Goal: Task Accomplishment & Management: Manage account settings

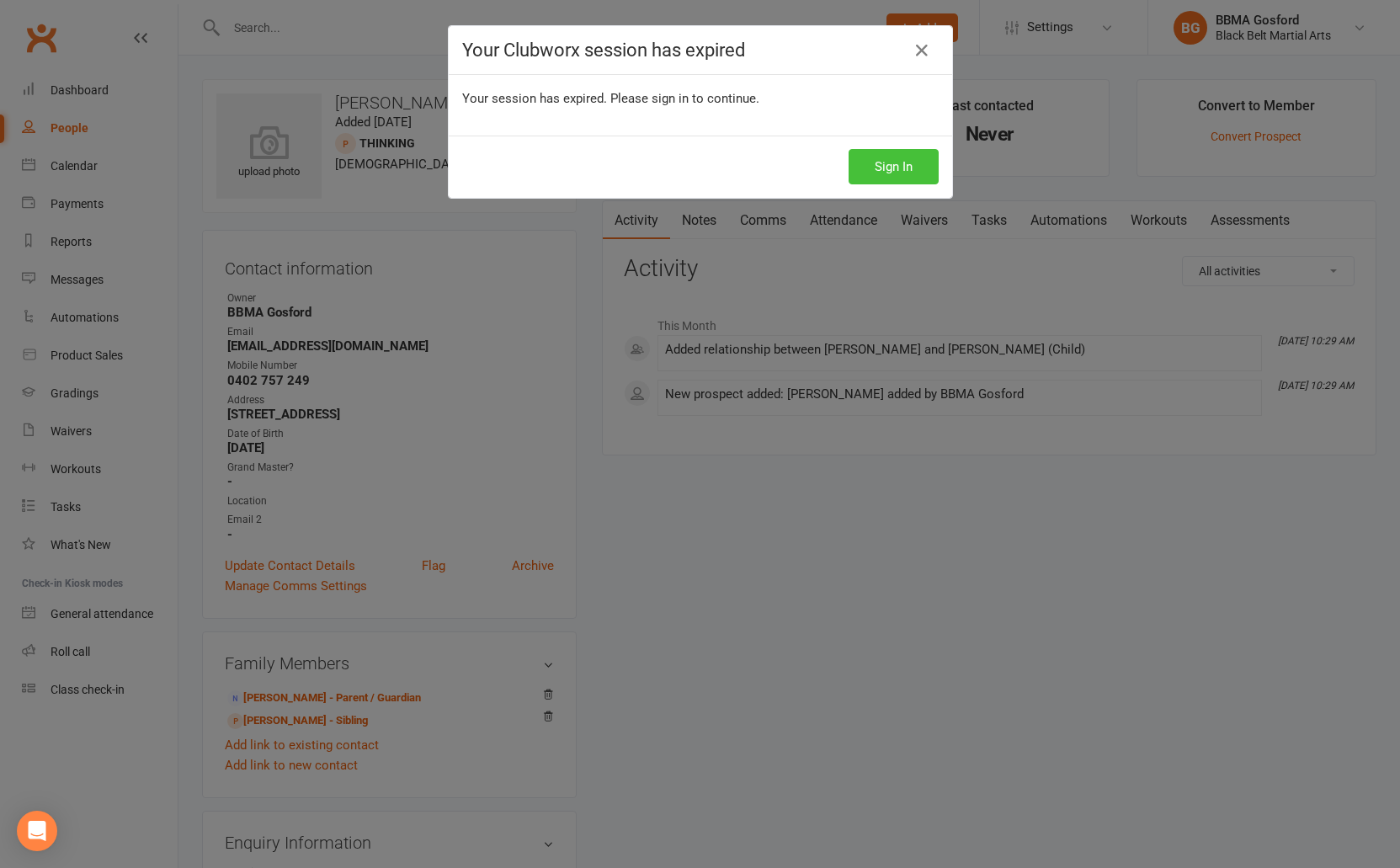
click at [911, 165] on button "Sign In" at bounding box center [894, 167] width 90 height 35
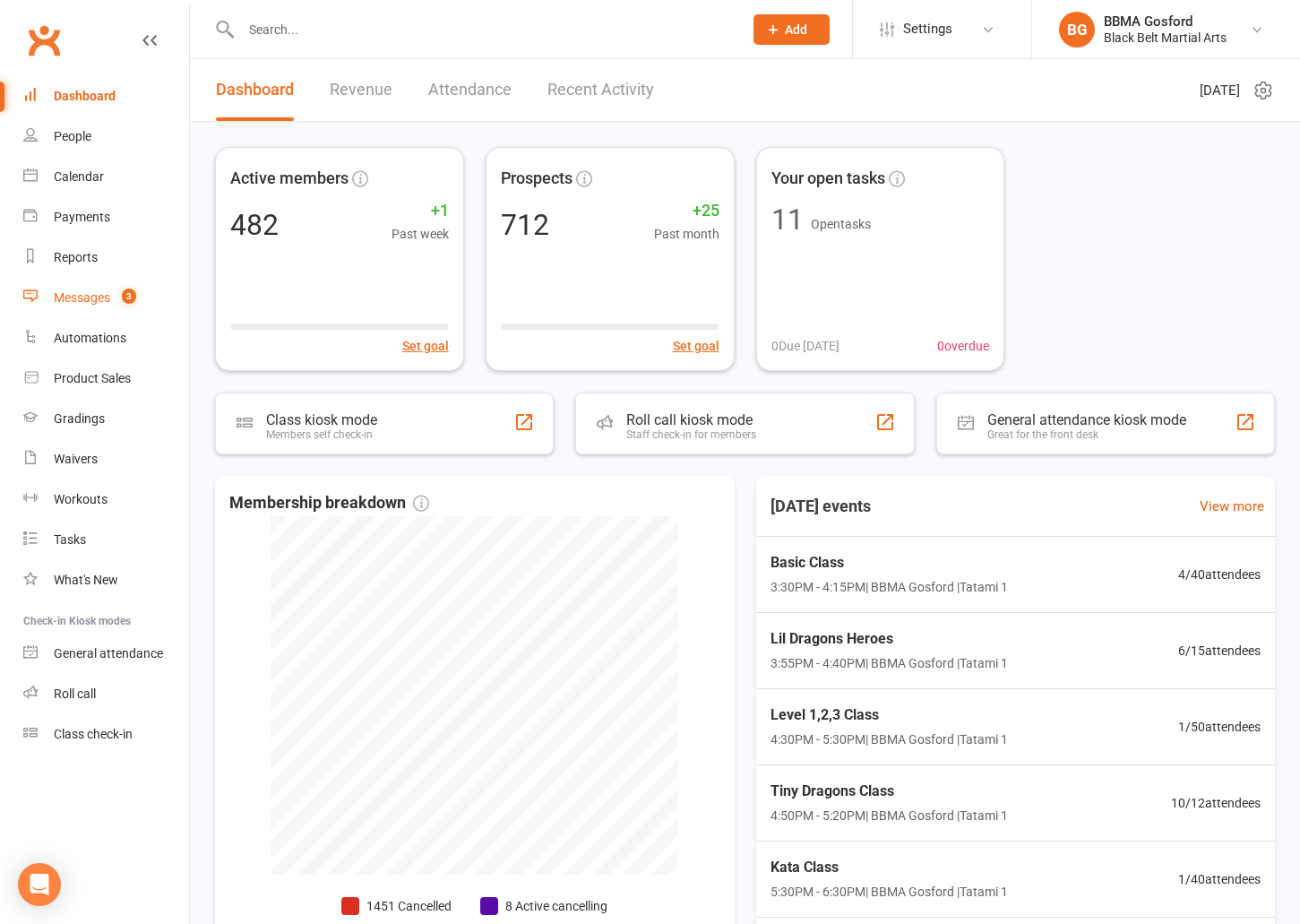
click at [82, 292] on div "Messages" at bounding box center [82, 297] width 56 height 14
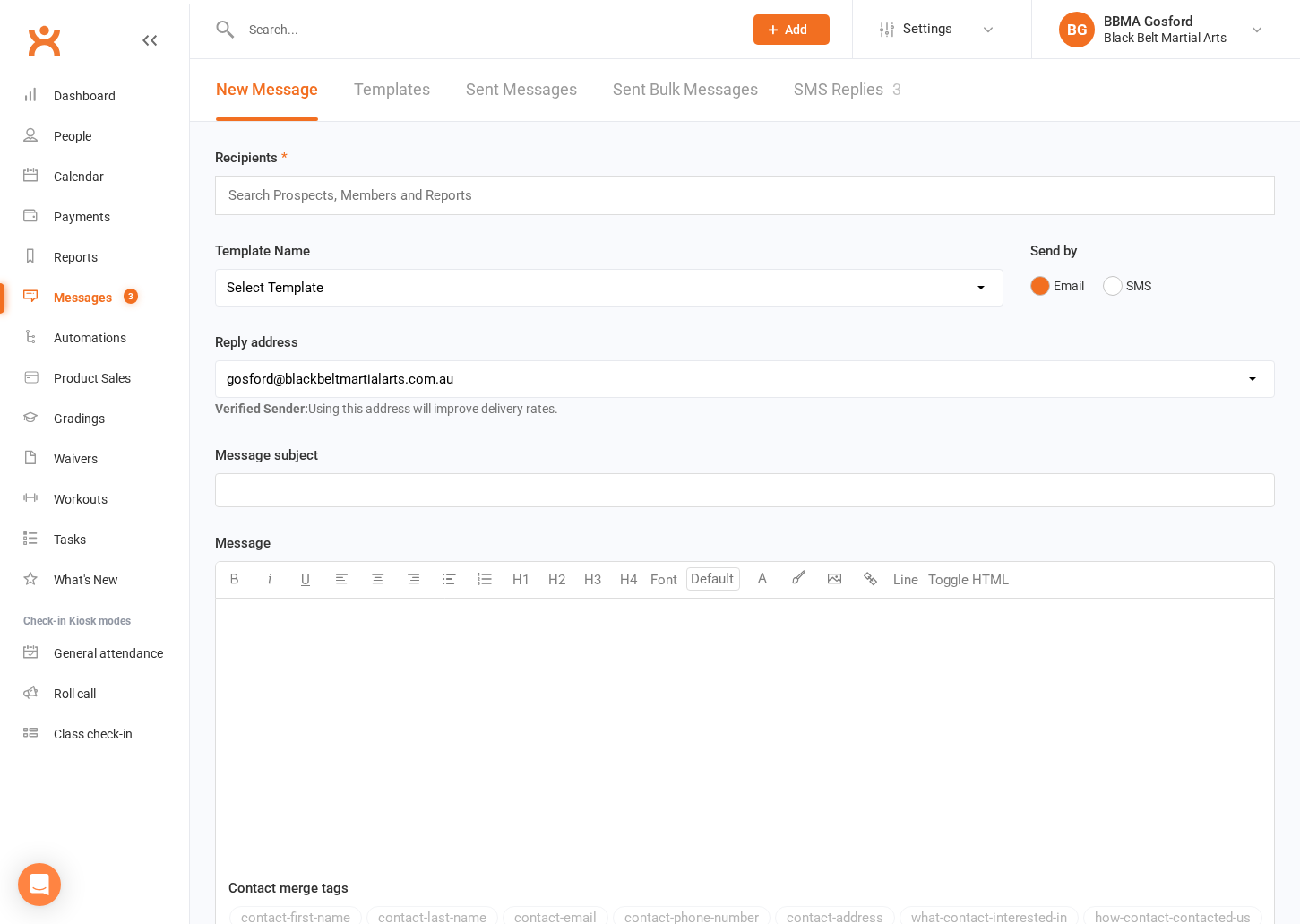
click at [853, 81] on link "SMS Replies 3" at bounding box center [848, 90] width 107 height 62
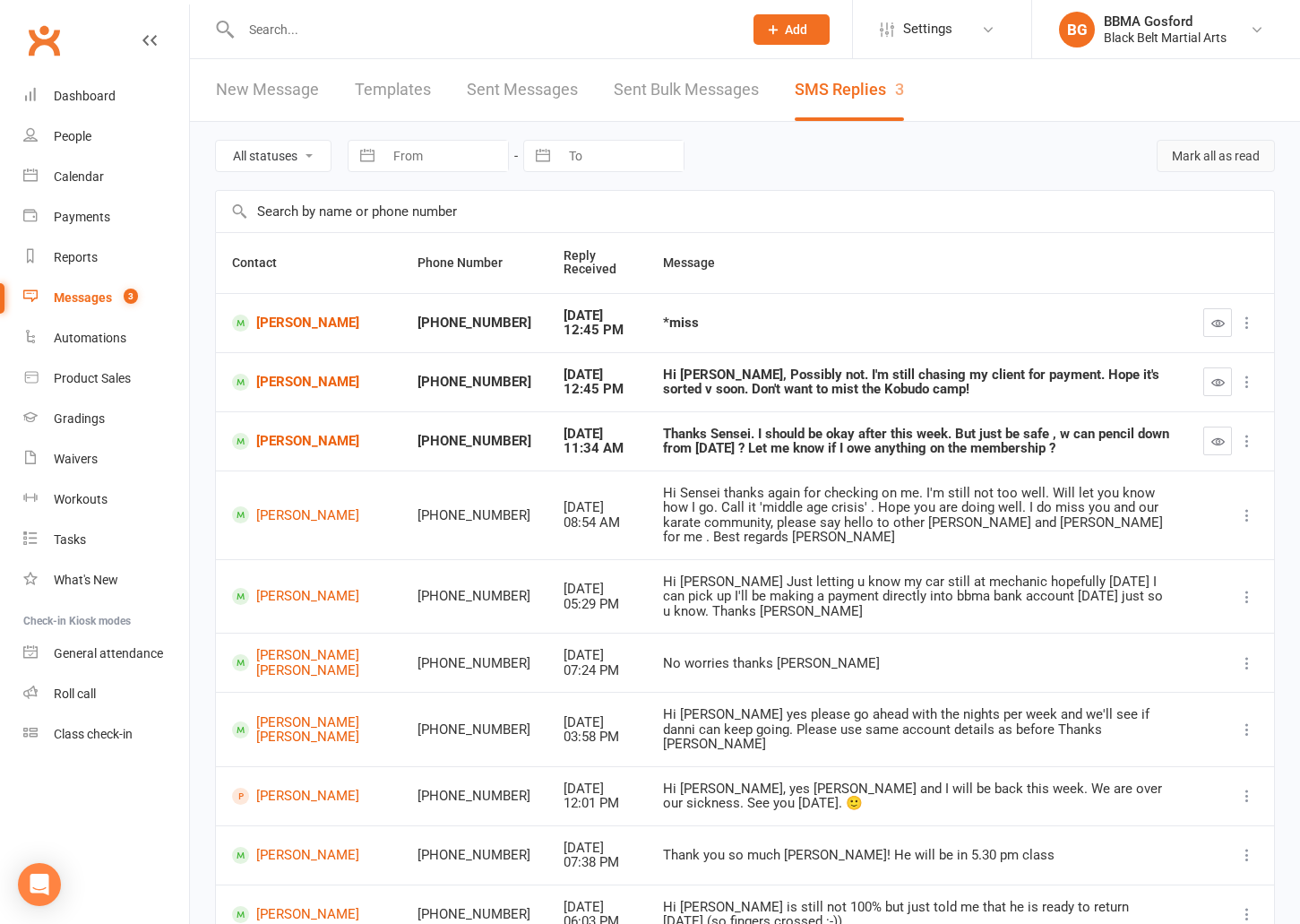
click at [1243, 160] on button "Mark all as read" at bounding box center [1216, 156] width 119 height 33
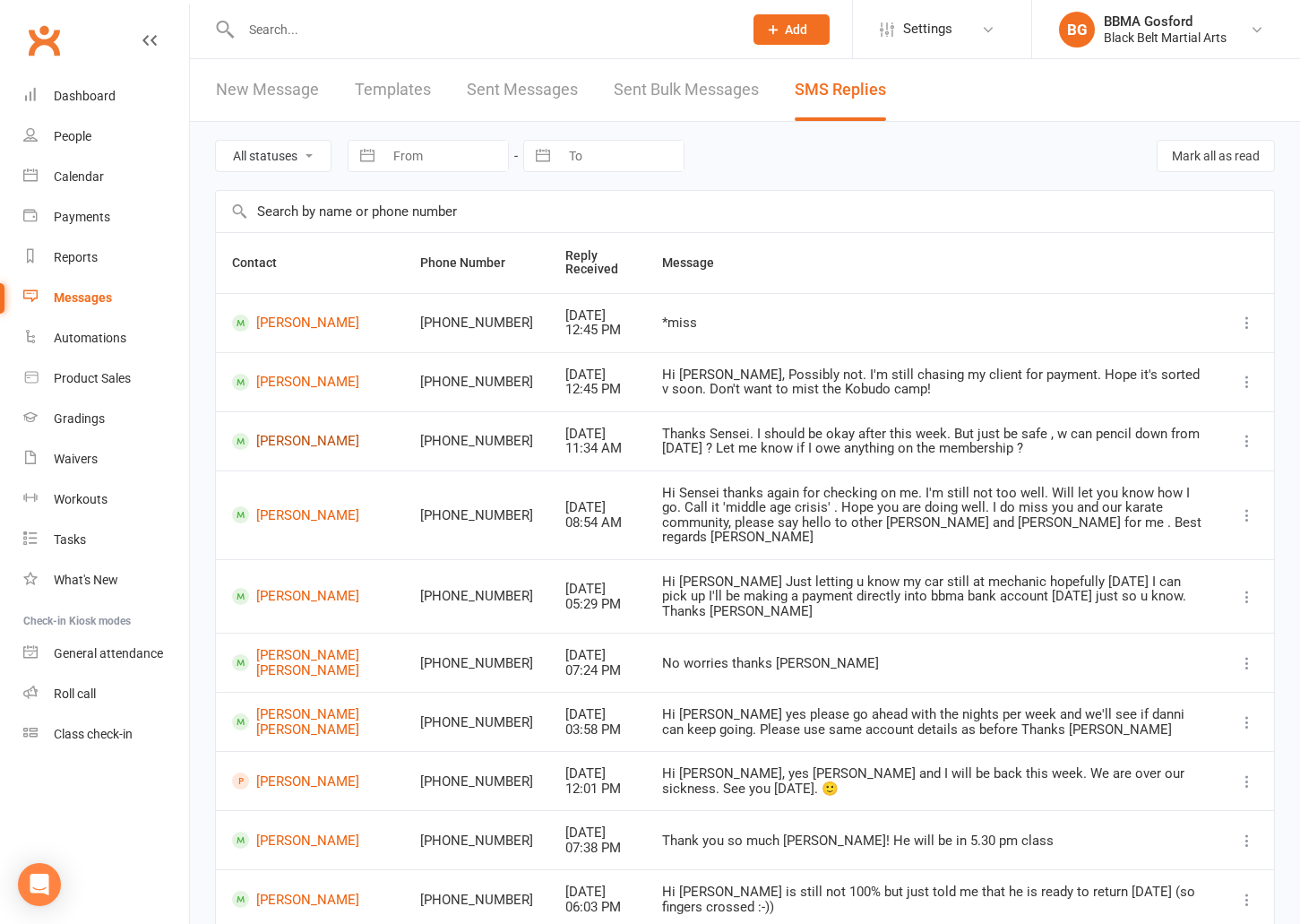
click at [284, 446] on link "Nancy Xue" at bounding box center [309, 441] width 156 height 17
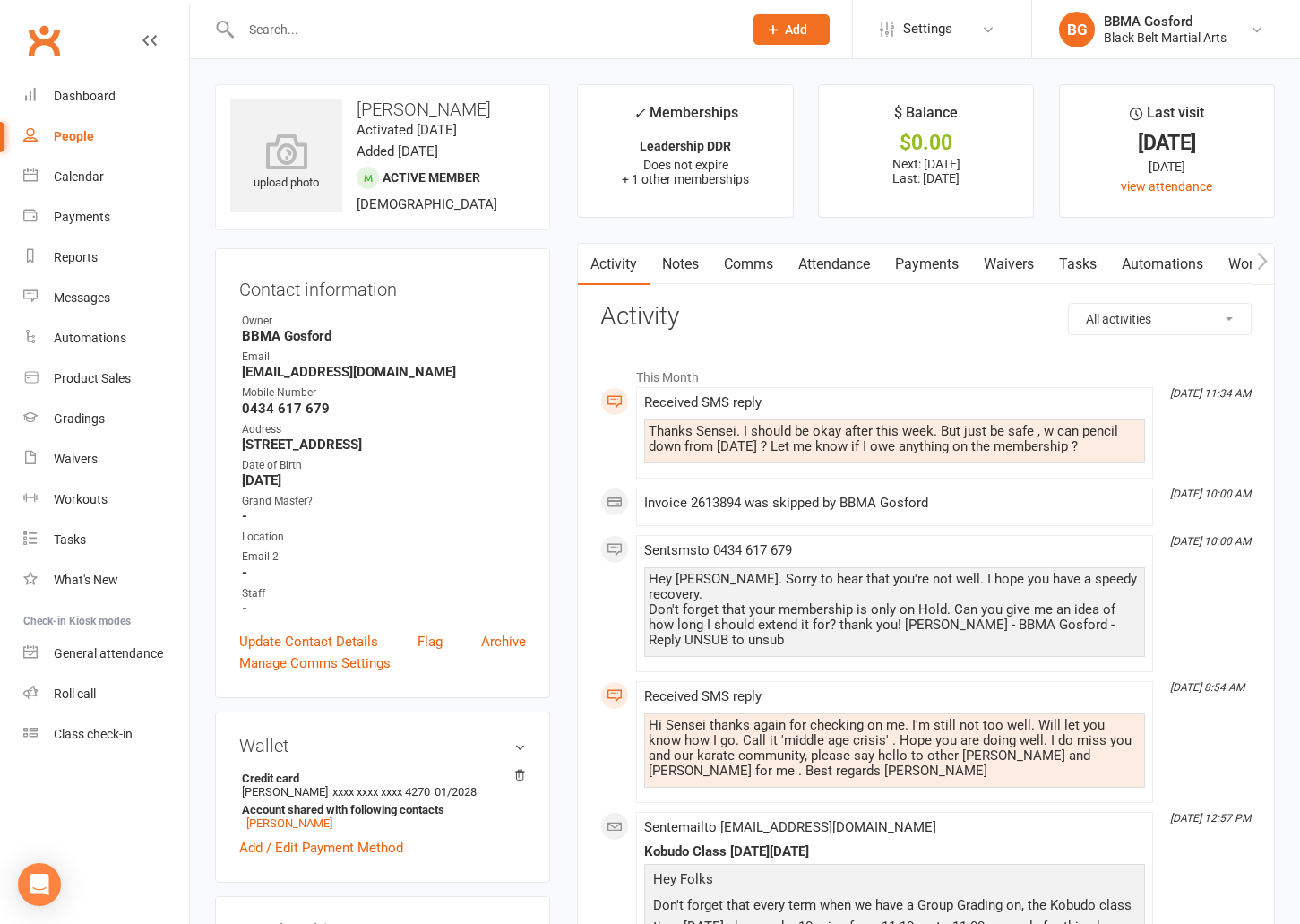
click at [743, 263] on link "Comms" at bounding box center [749, 264] width 75 height 41
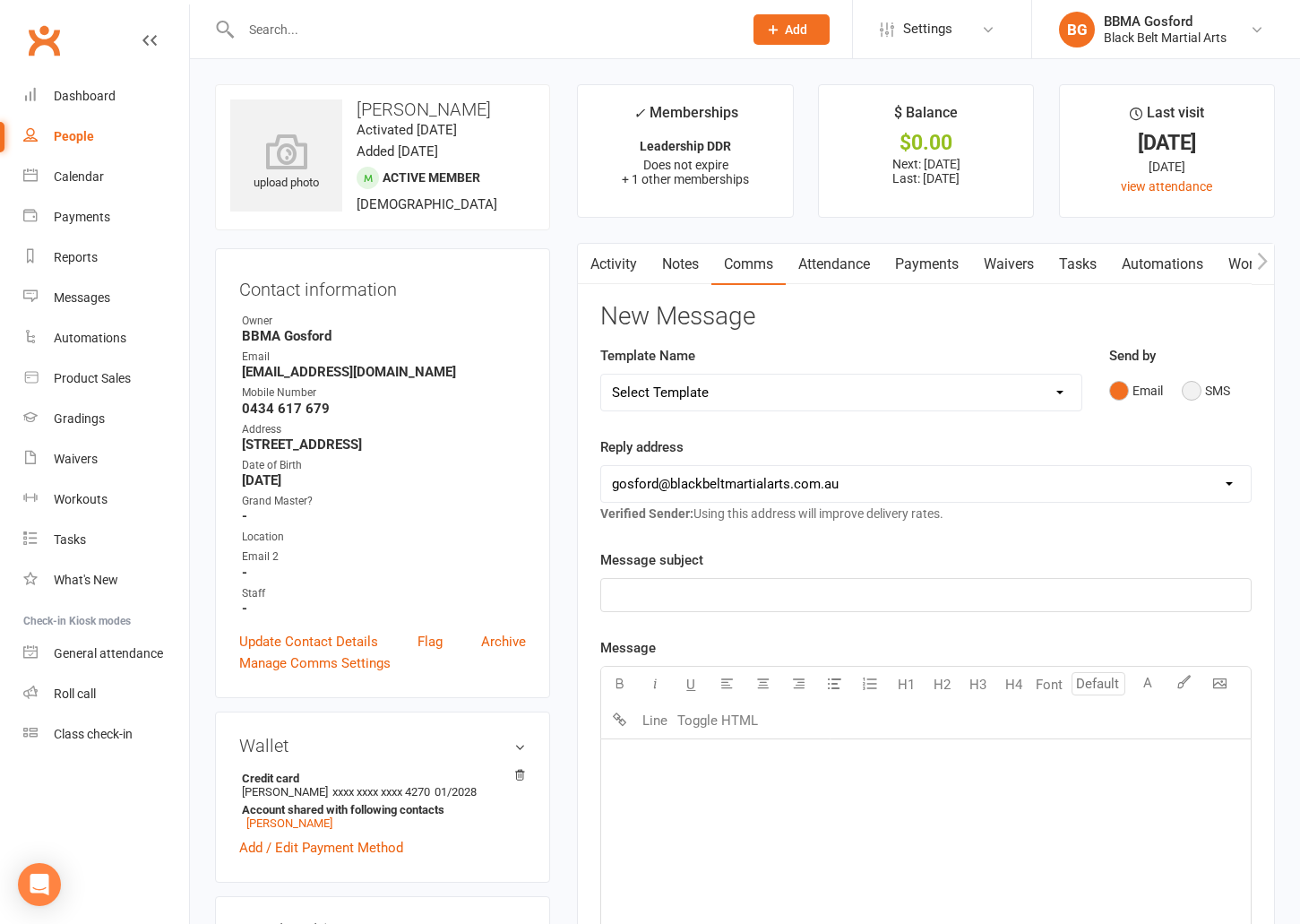
click at [1196, 390] on button "SMS" at bounding box center [1207, 391] width 49 height 34
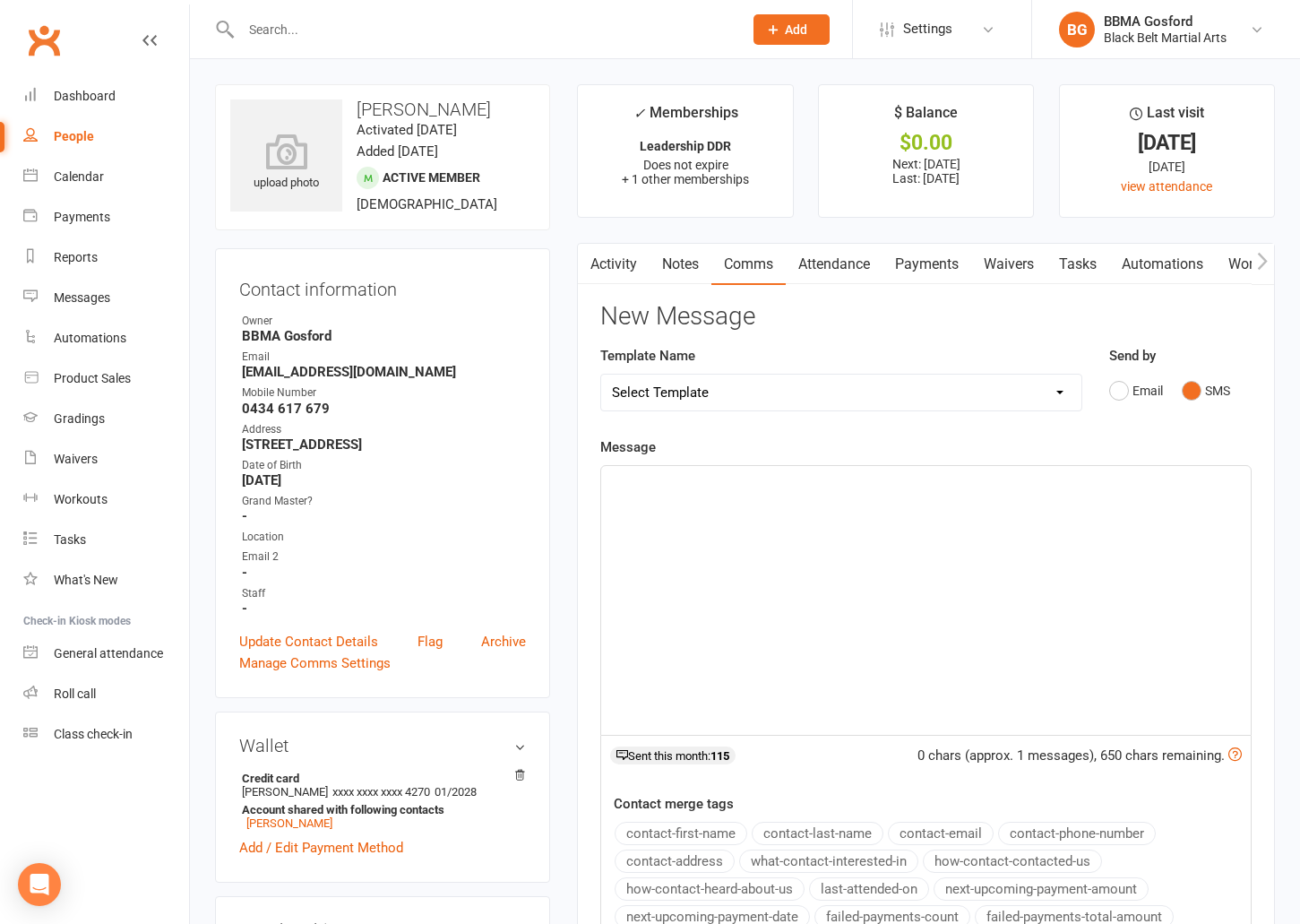
click at [693, 482] on p "﻿" at bounding box center [926, 481] width 628 height 21
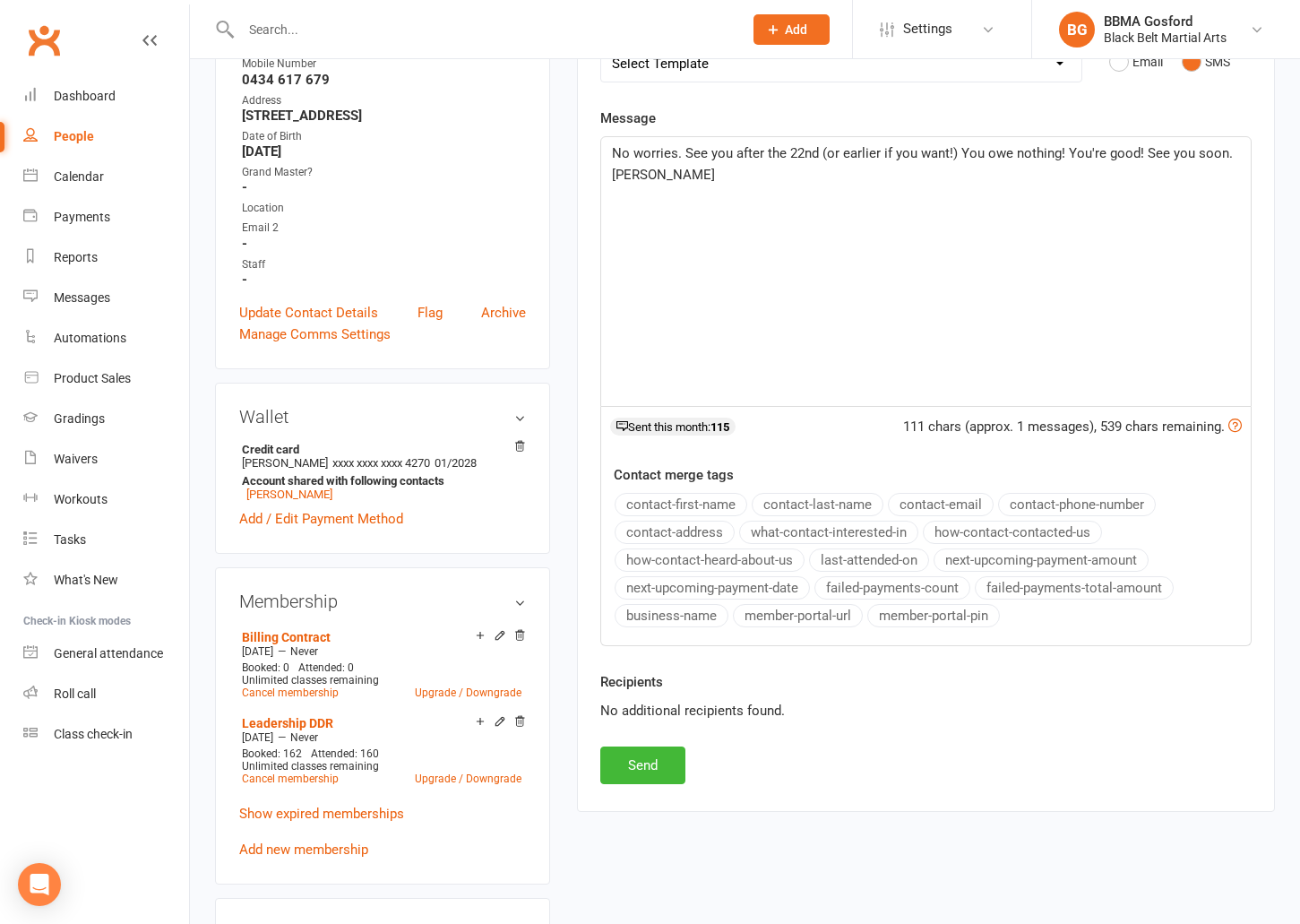
scroll to position [331, 0]
click at [645, 766] on button "Send" at bounding box center [643, 763] width 85 height 37
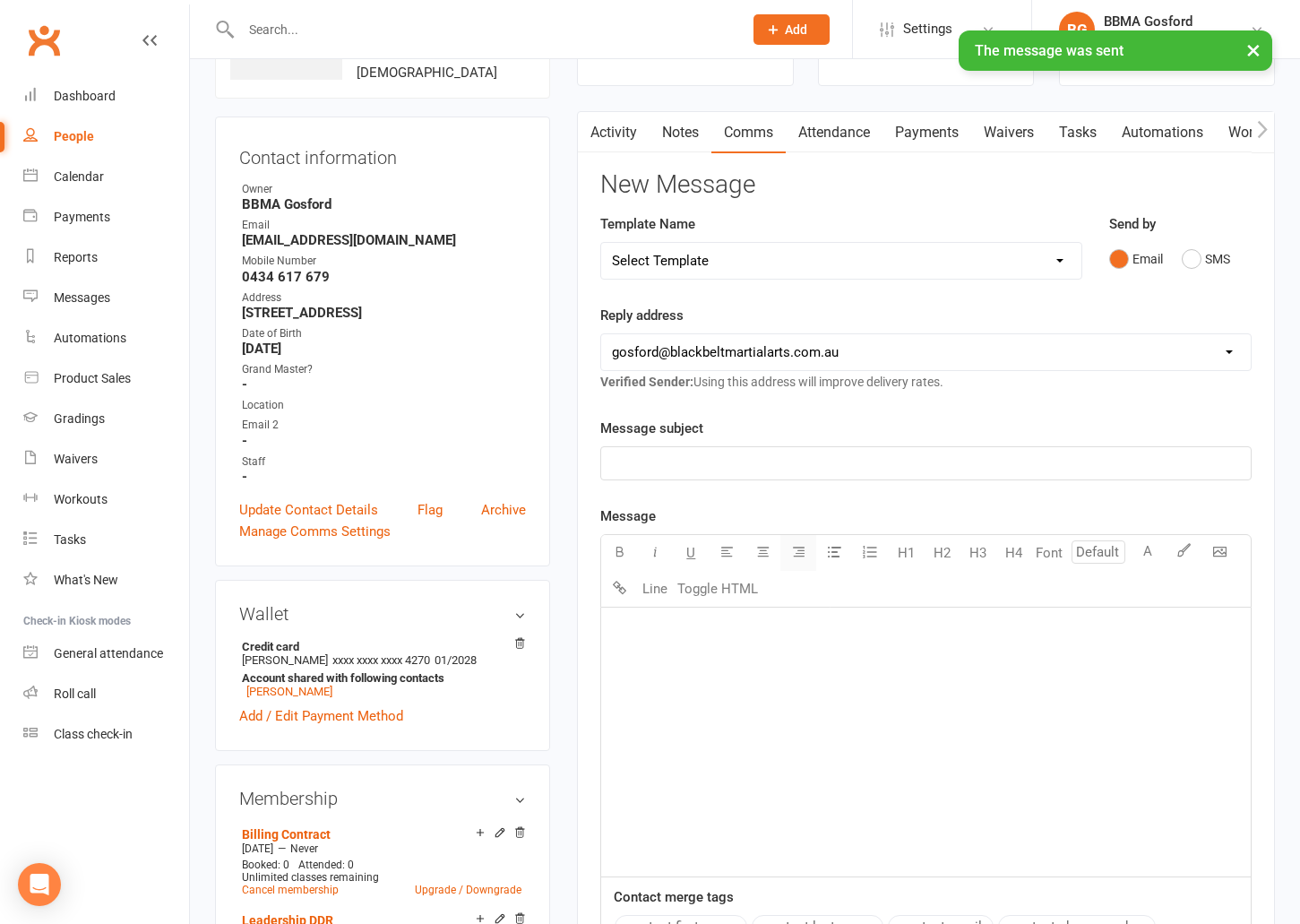
scroll to position [0, 0]
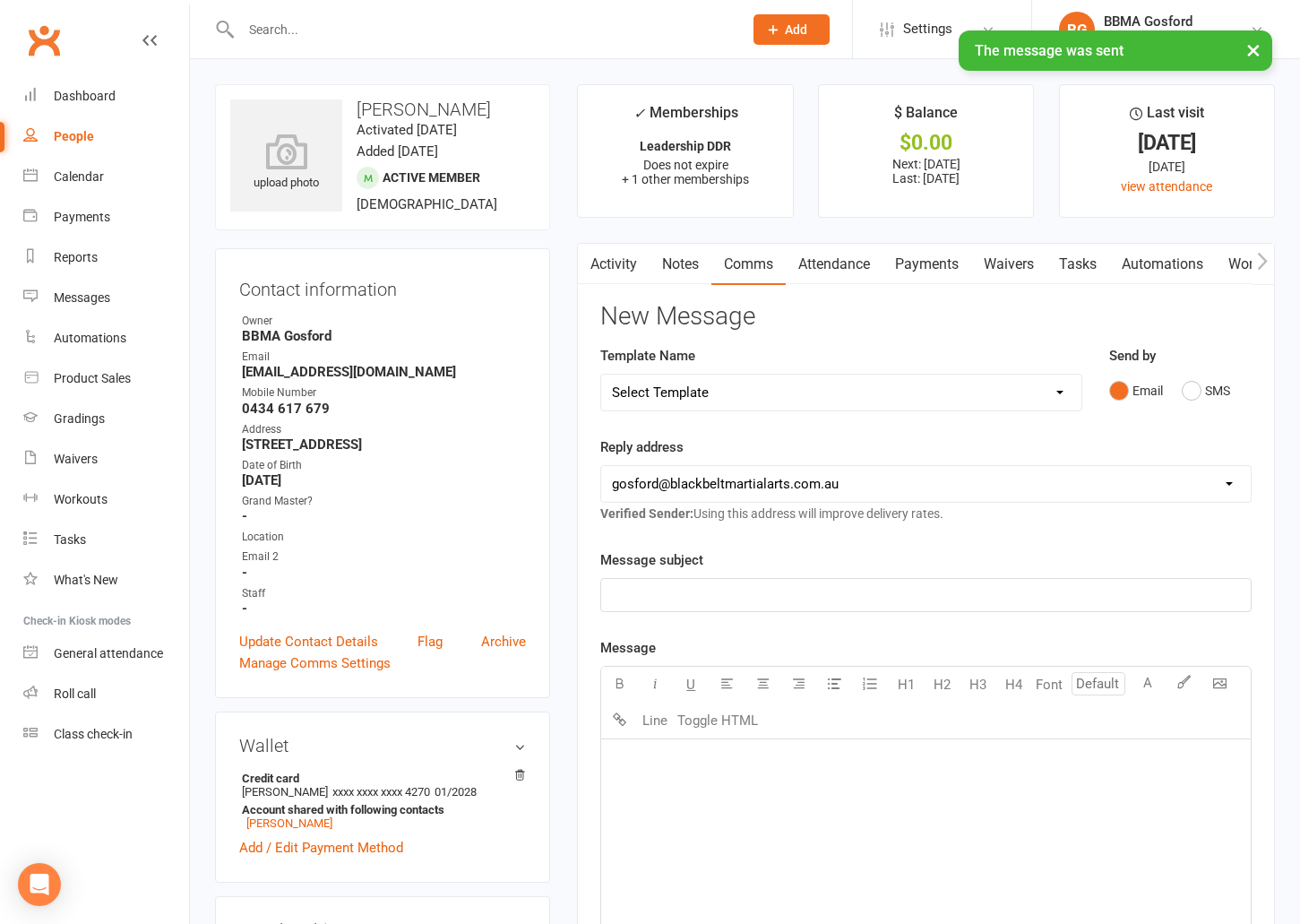
click at [935, 267] on link "Payments" at bounding box center [927, 264] width 89 height 41
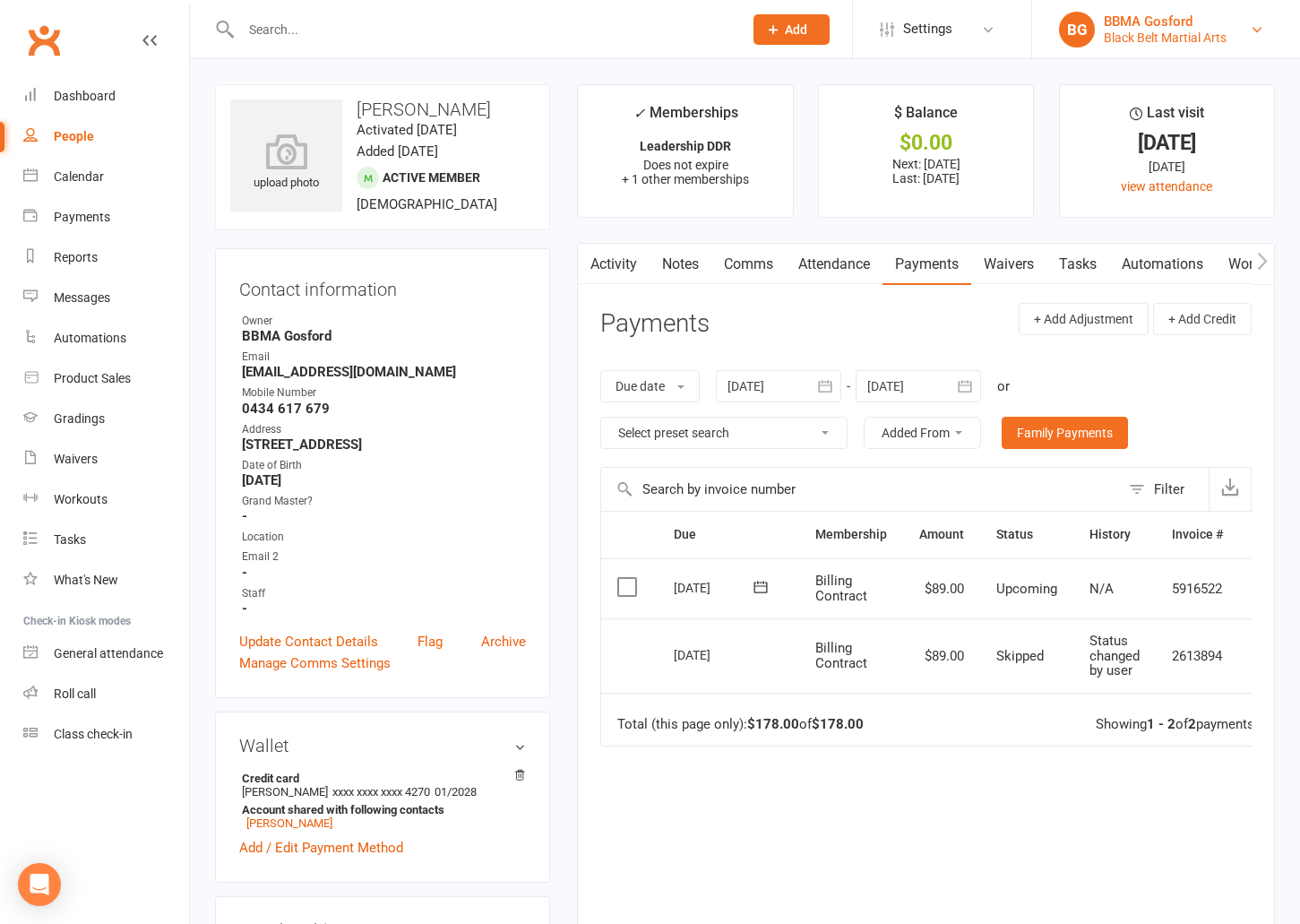
click at [1193, 17] on div "BBMA Gosford" at bounding box center [1164, 21] width 122 height 16
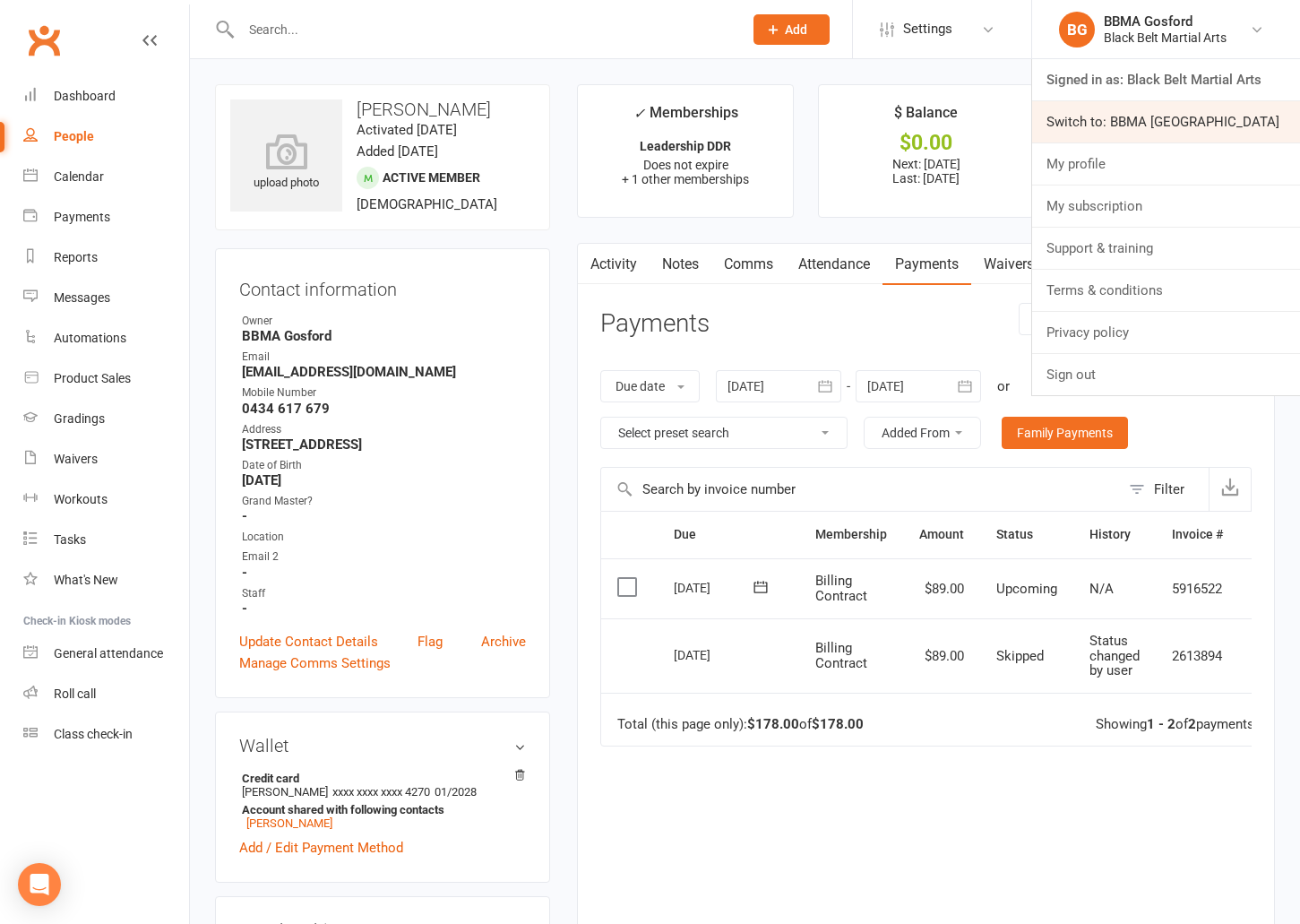
click at [1135, 125] on link "Switch to: BBMA Erina Heights" at bounding box center [1166, 121] width 268 height 41
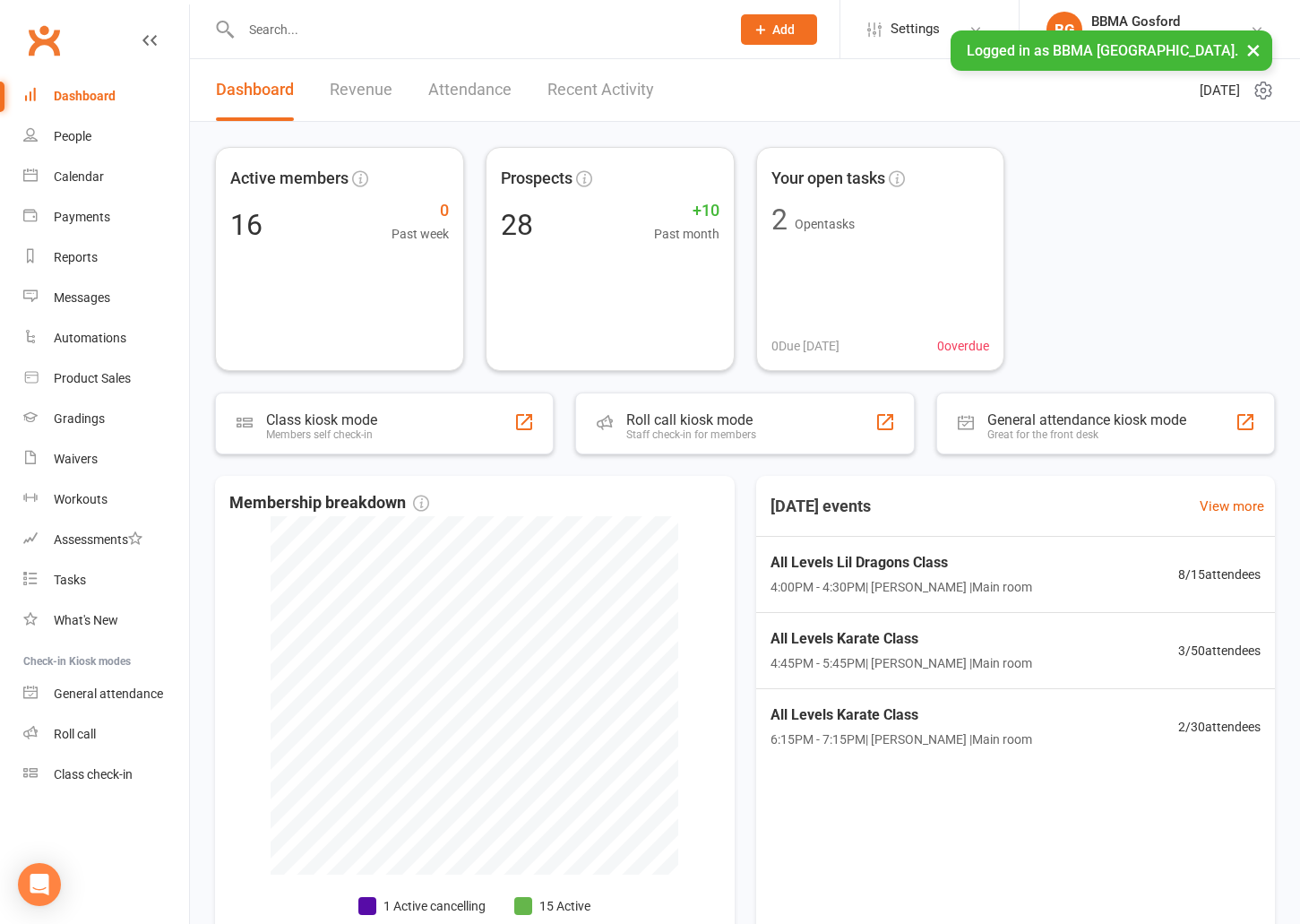
click at [348, 38] on input "text" at bounding box center [477, 29] width 482 height 25
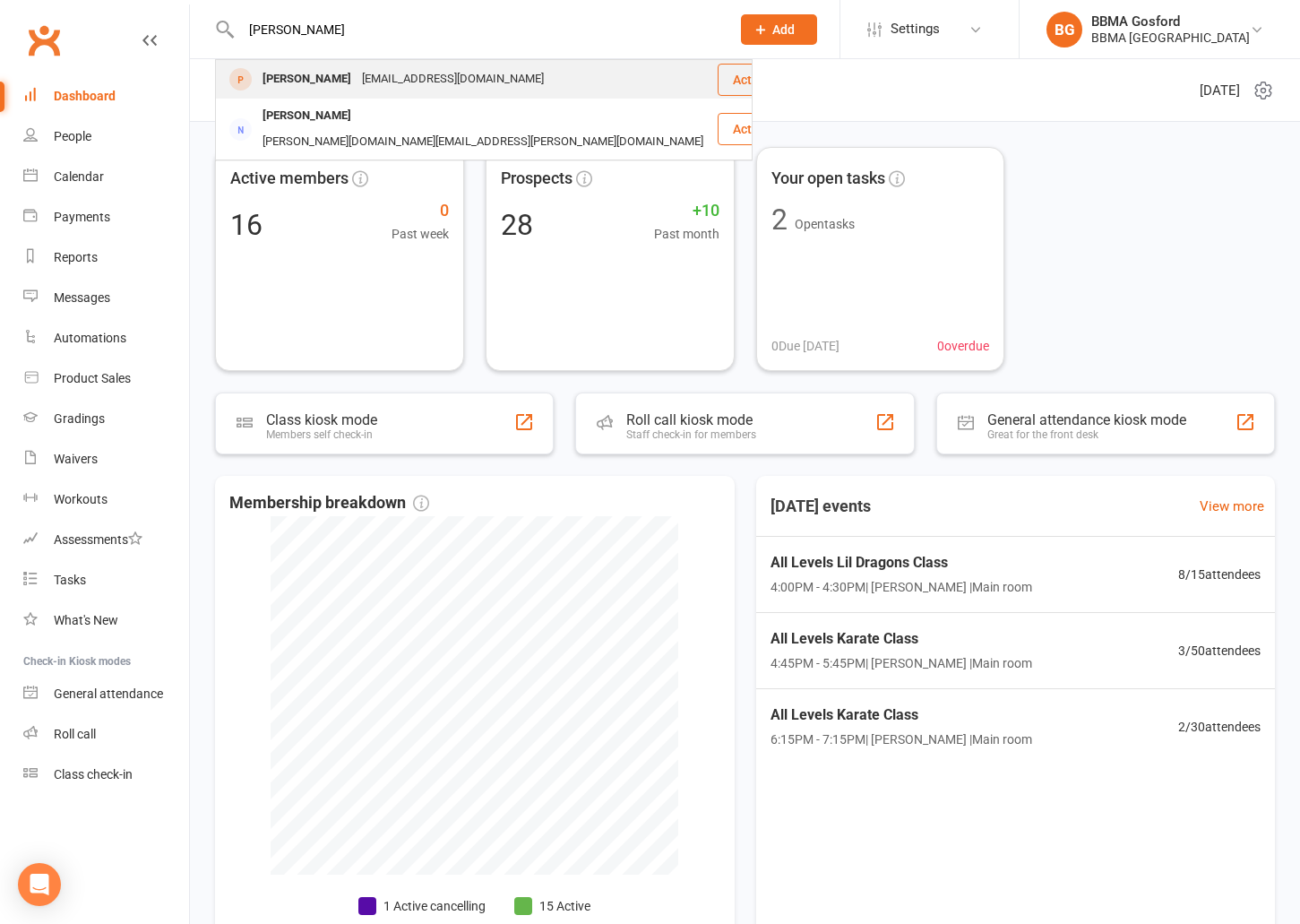
type input "[PERSON_NAME]"
click at [343, 78] on div "[PERSON_NAME]" at bounding box center [307, 79] width 99 height 26
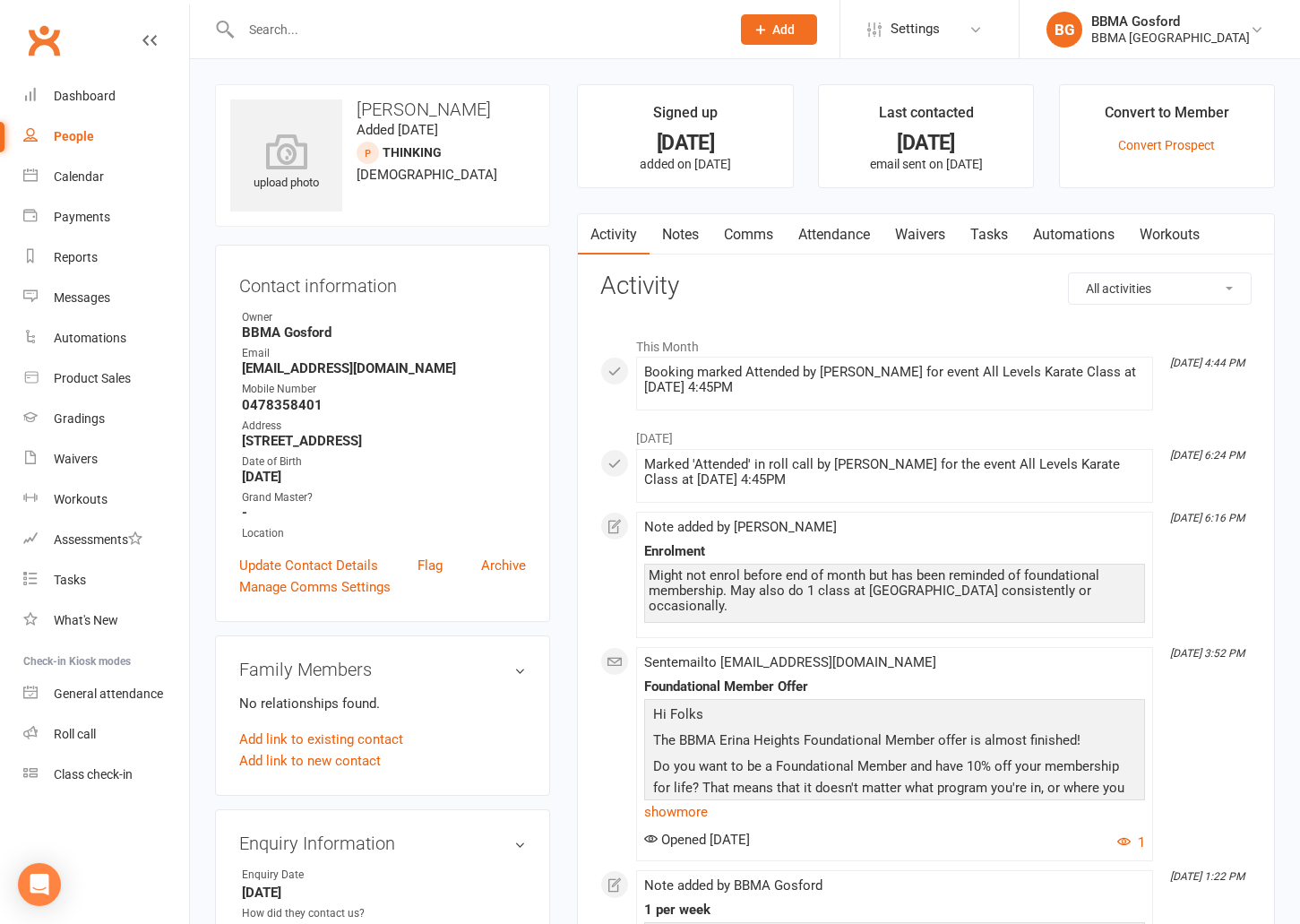
click at [691, 227] on link "Notes" at bounding box center [680, 235] width 62 height 41
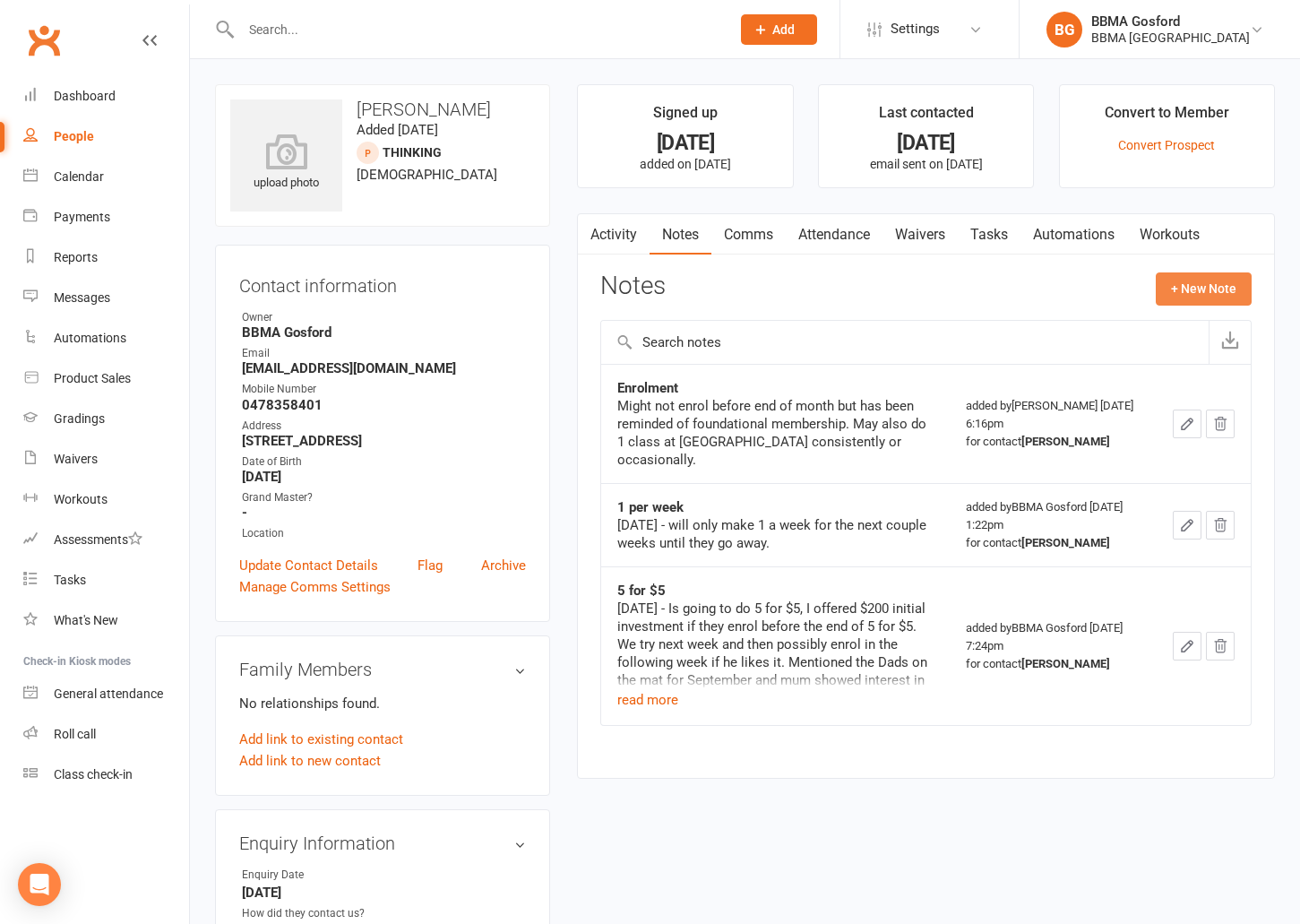
click at [1215, 295] on button "+ New Note" at bounding box center [1204, 289] width 96 height 33
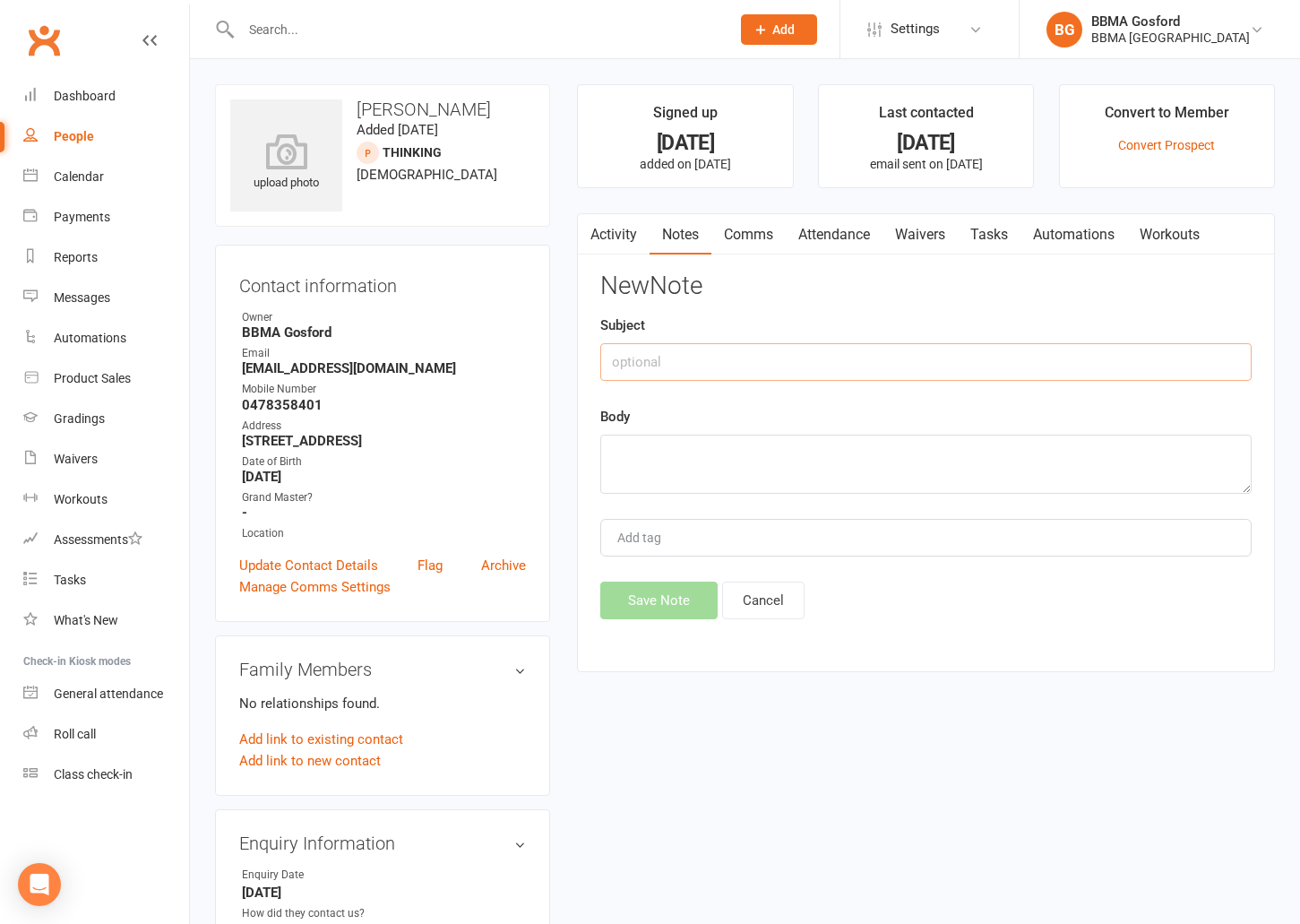
click at [699, 361] on input "text" at bounding box center [926, 362] width 651 height 37
type input "Not ready yet"
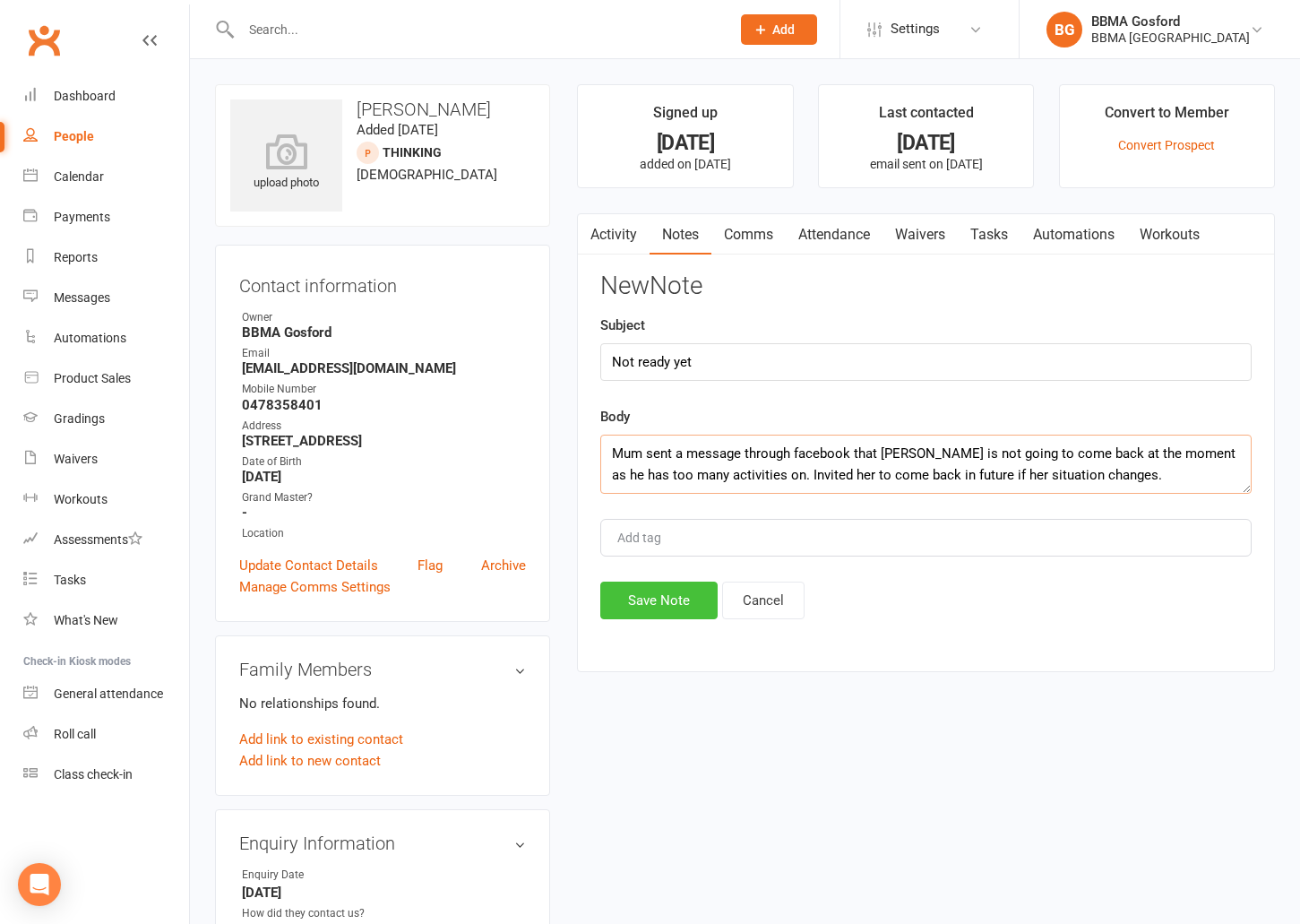
type textarea "Mum sent a message through facebook that [PERSON_NAME] is not going to come bac…"
click at [675, 616] on button "Save Note" at bounding box center [660, 600] width 118 height 37
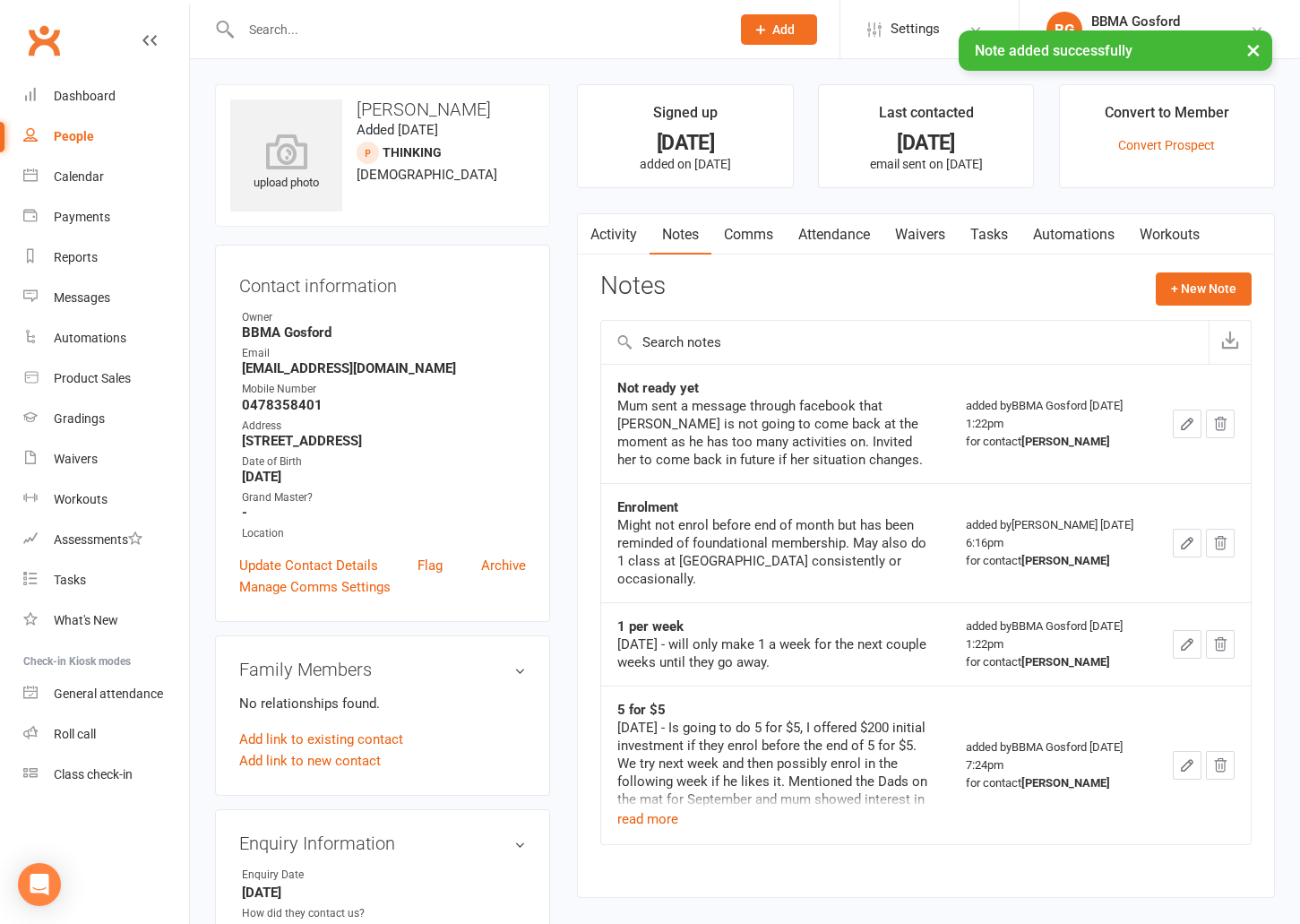
click at [852, 240] on link "Attendance" at bounding box center [835, 235] width 97 height 41
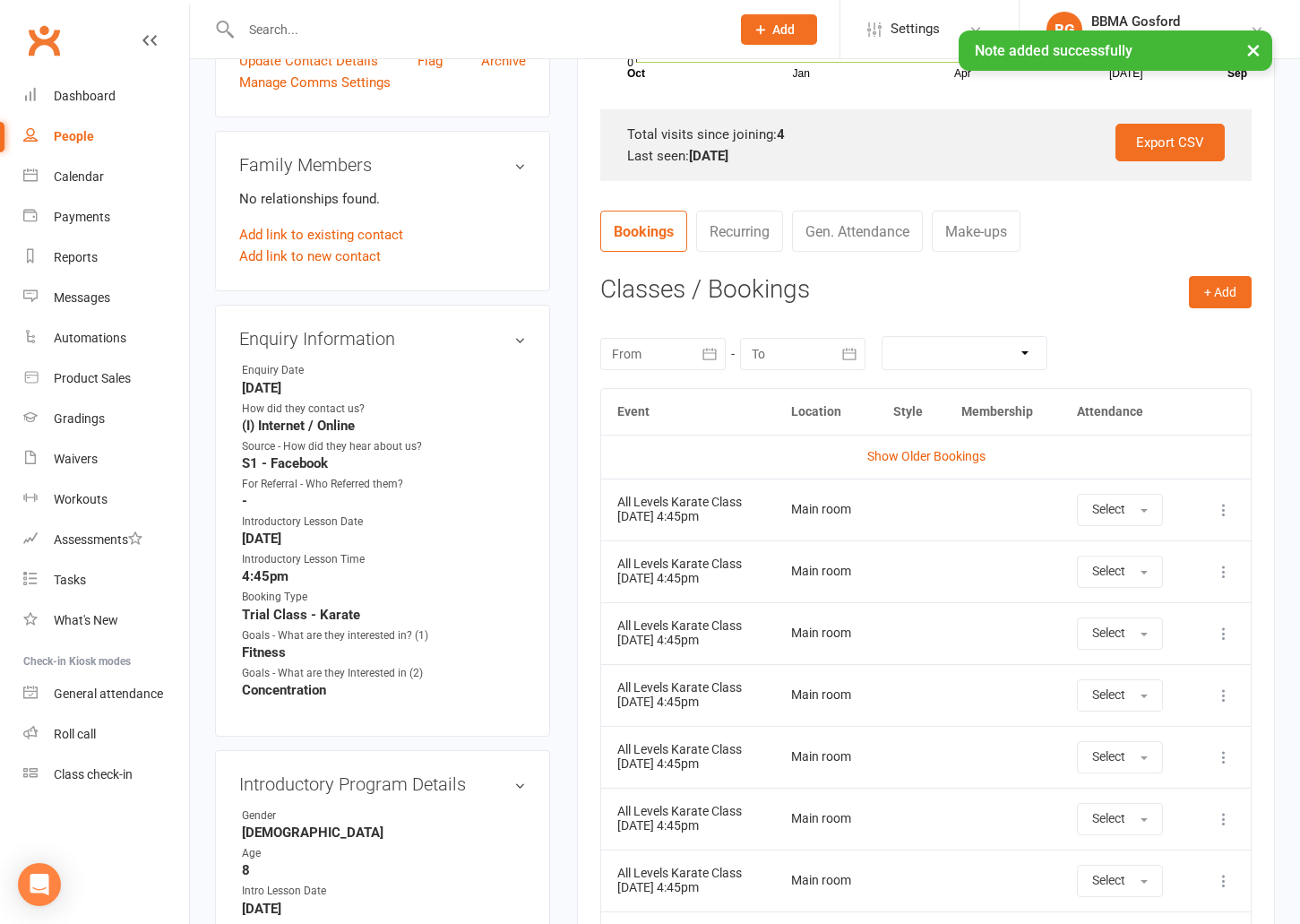
scroll to position [505, 0]
click at [1226, 513] on icon at bounding box center [1223, 508] width 18 height 18
click at [1144, 615] on link "Remove booking" at bounding box center [1146, 616] width 178 height 36
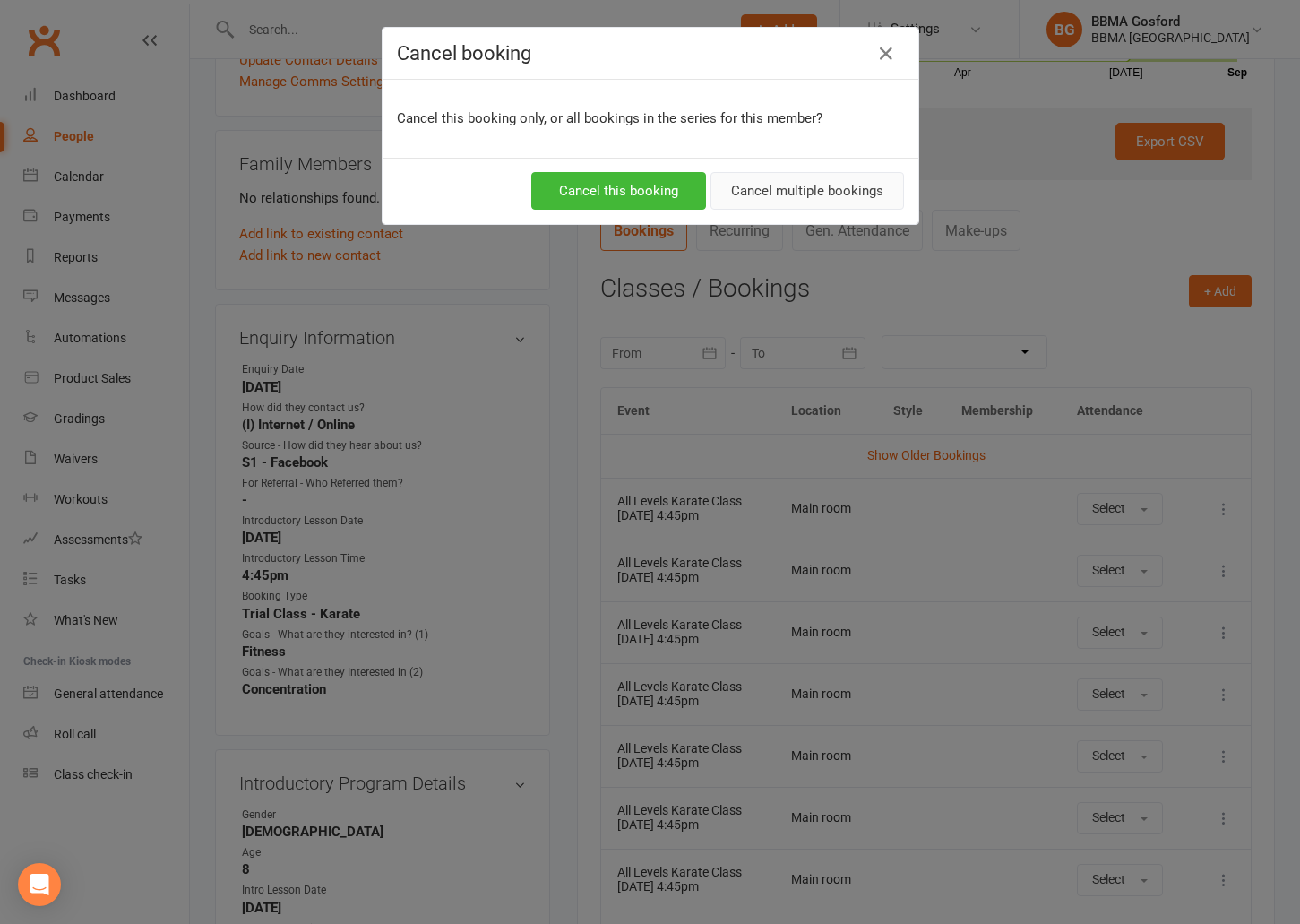
click at [780, 196] on button "Cancel multiple bookings" at bounding box center [807, 191] width 193 height 37
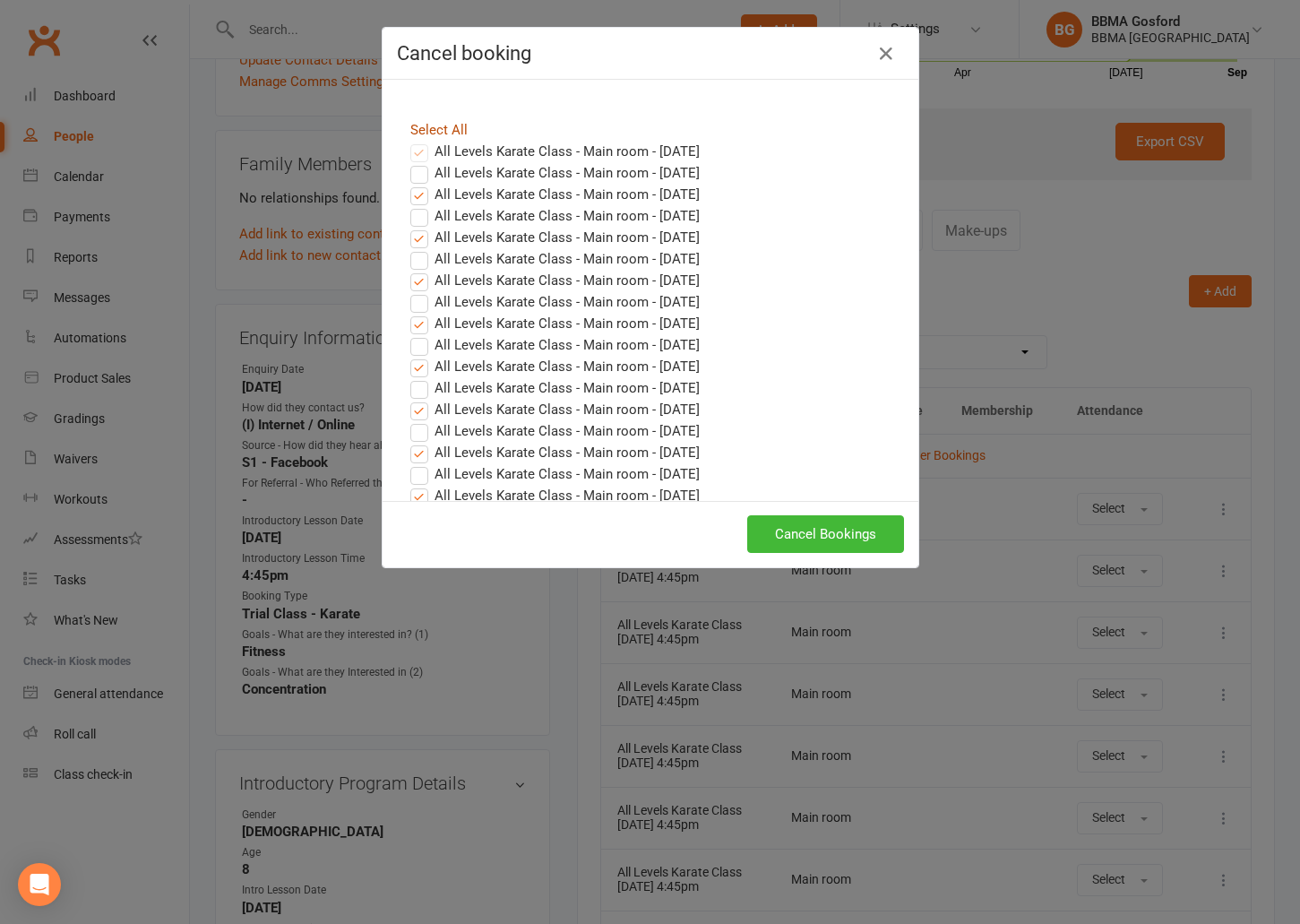
drag, startPoint x: 436, startPoint y: 129, endPoint x: 462, endPoint y: 146, distance: 31.1
click at [436, 129] on link "Select All" at bounding box center [438, 129] width 57 height 16
checkbox input "true"
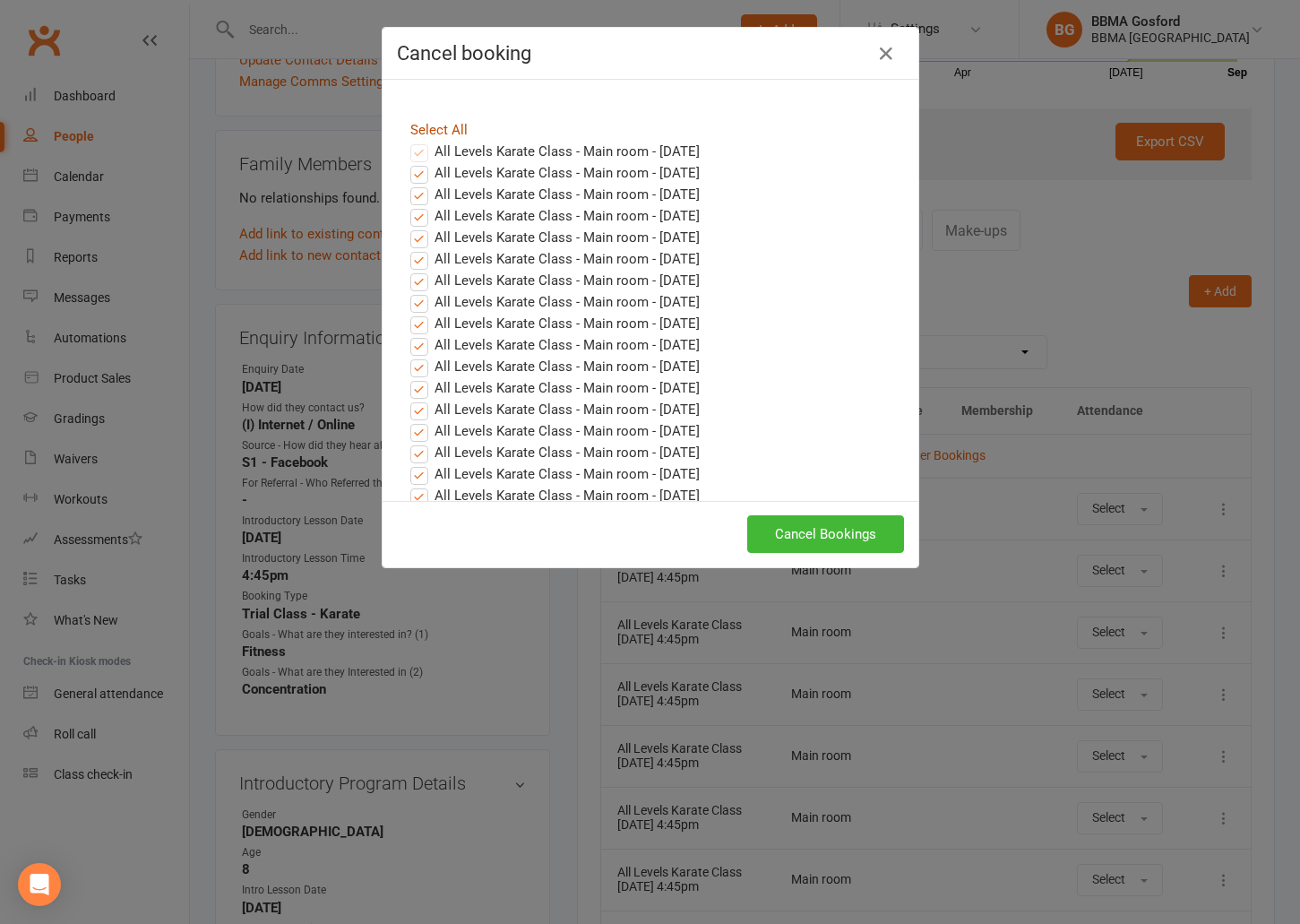
checkbox input "true"
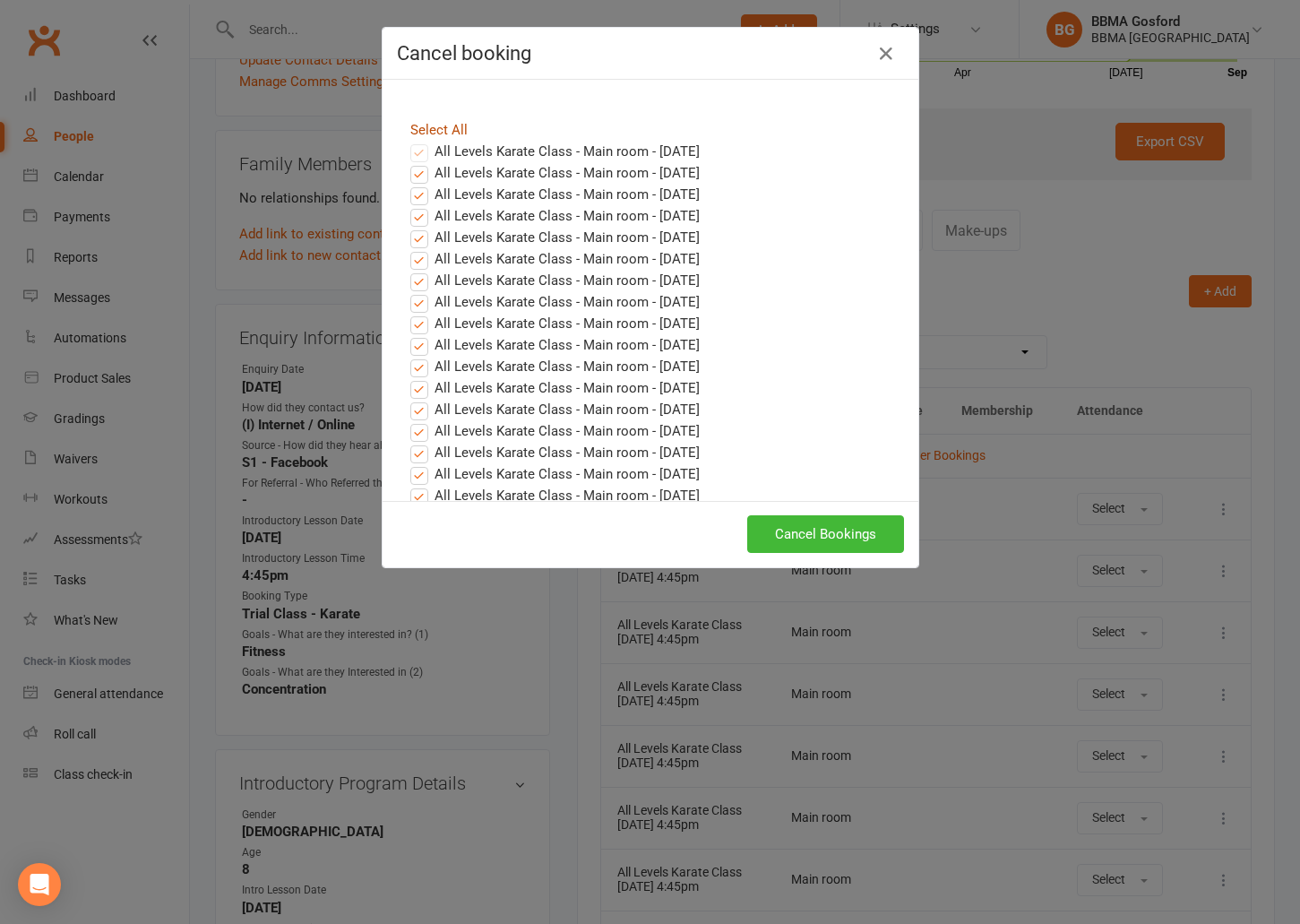
checkbox input "true"
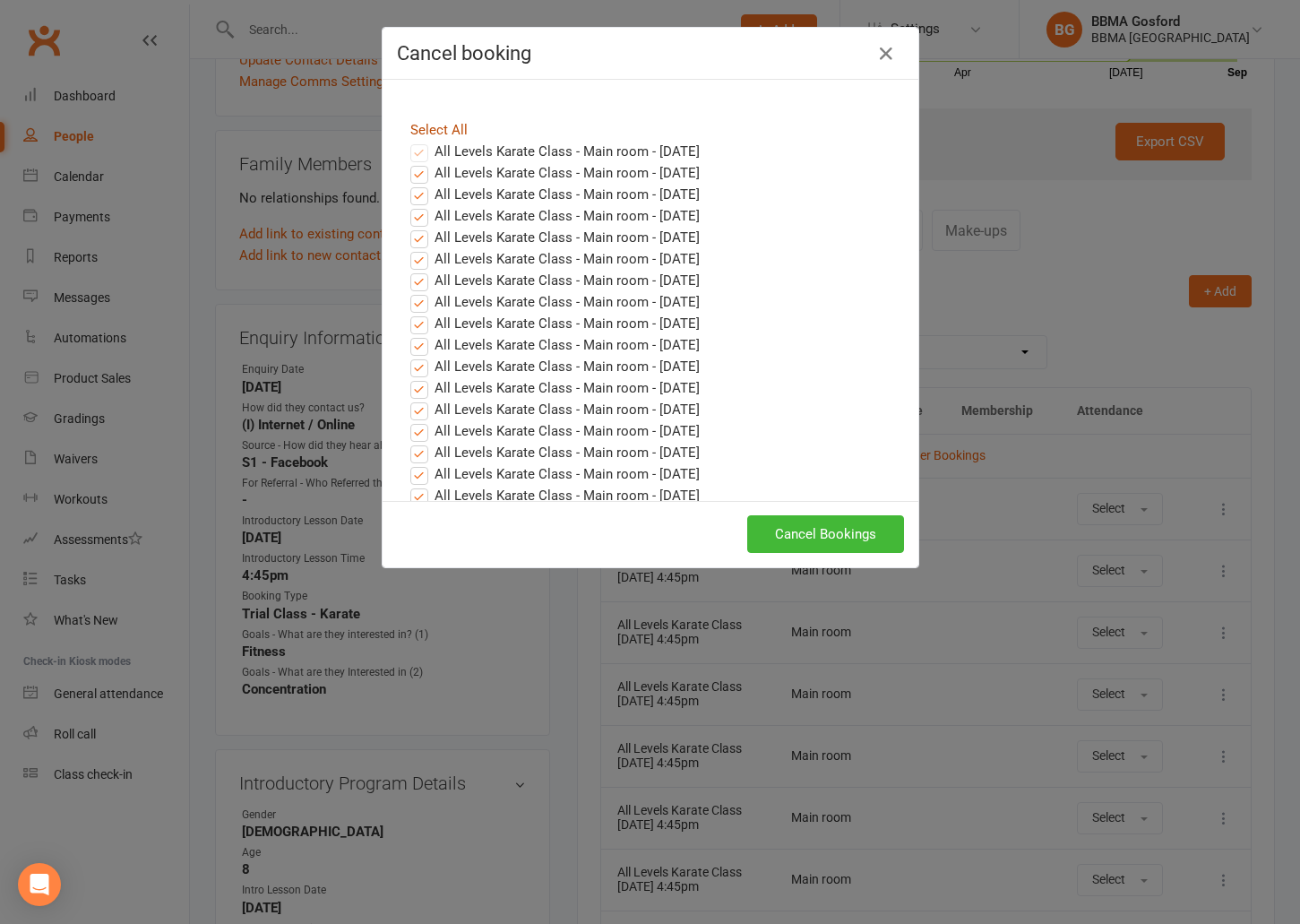
checkbox input "true"
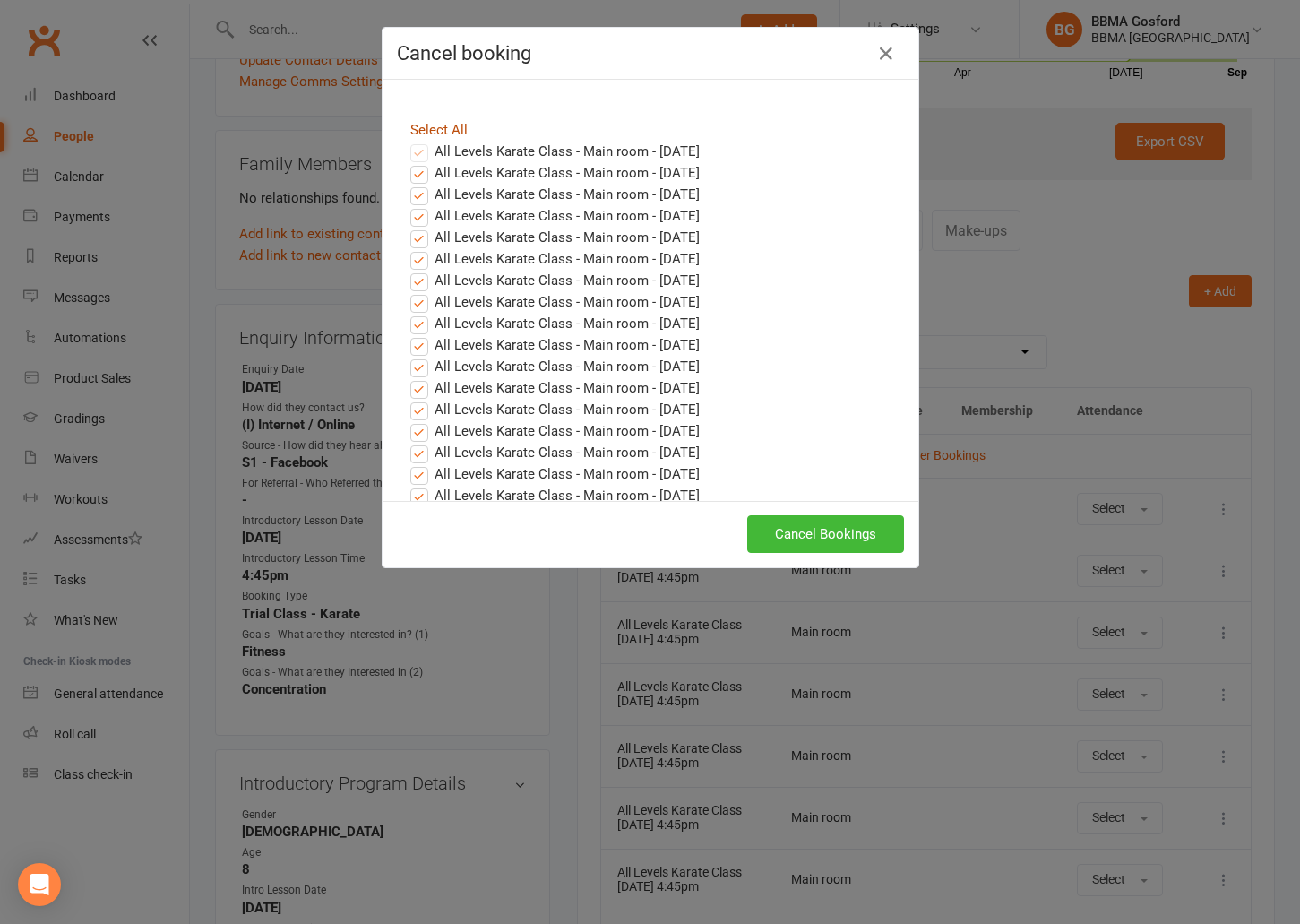
checkbox input "true"
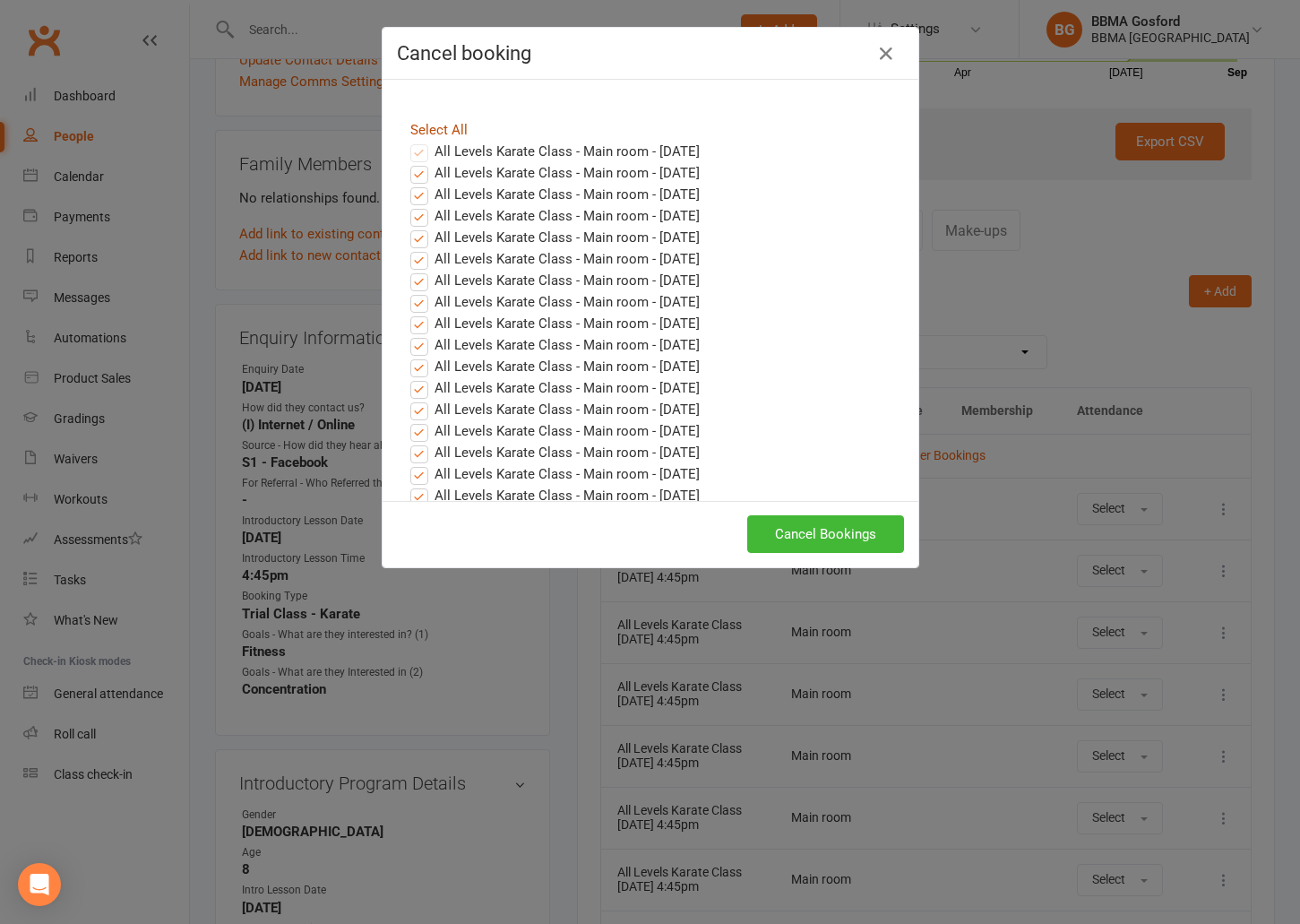
checkbox input "true"
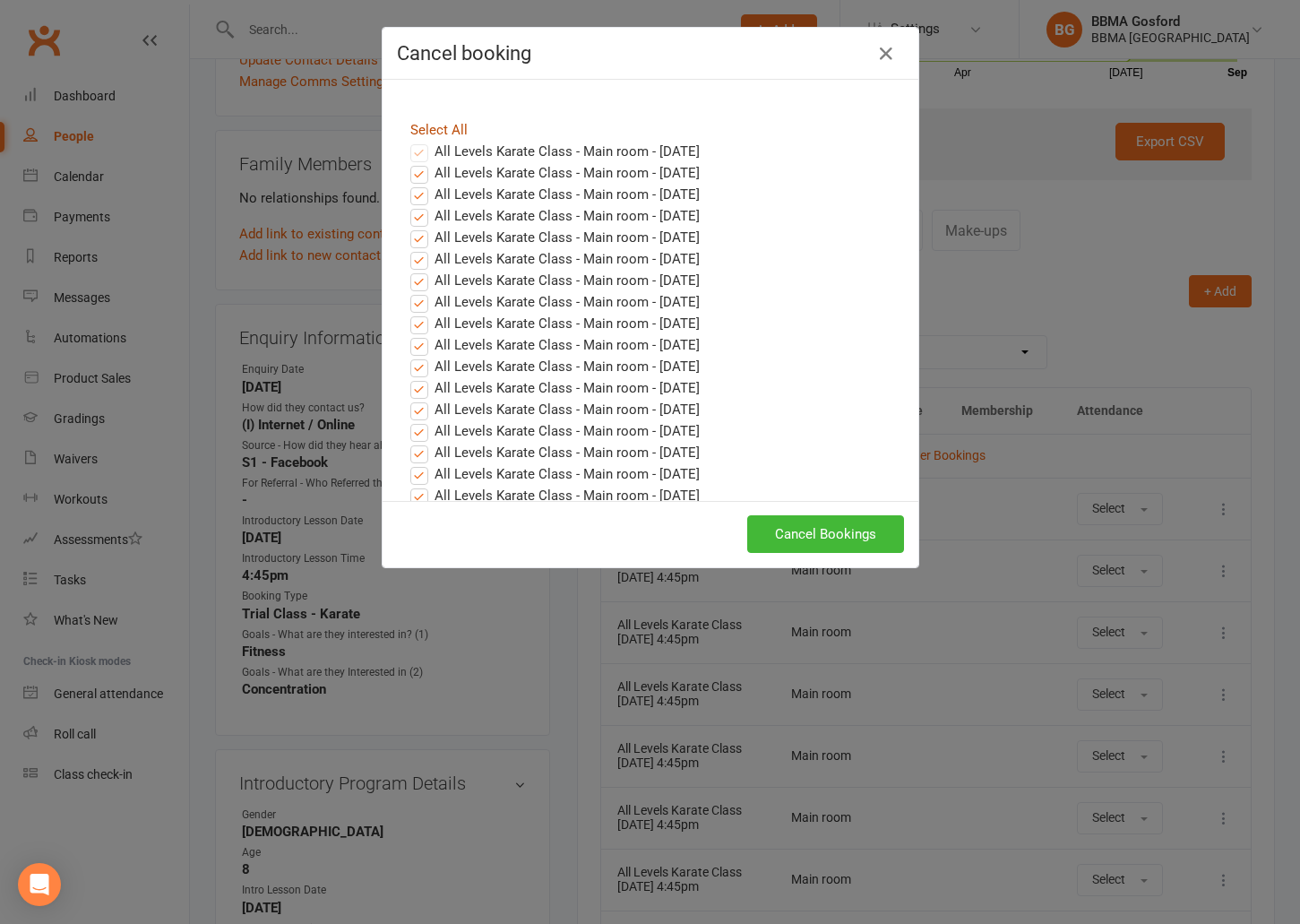
checkbox input "true"
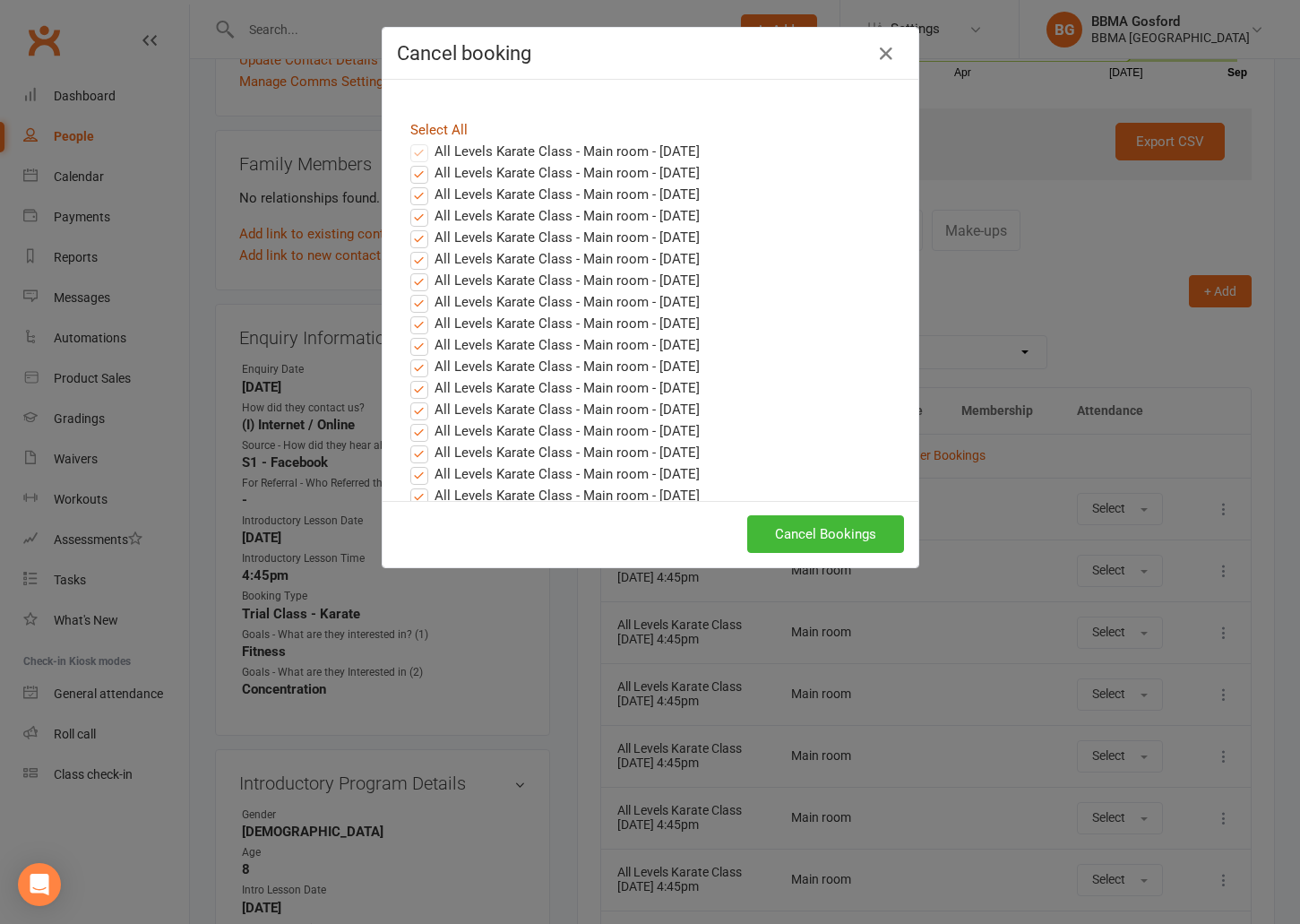
checkbox input "true"
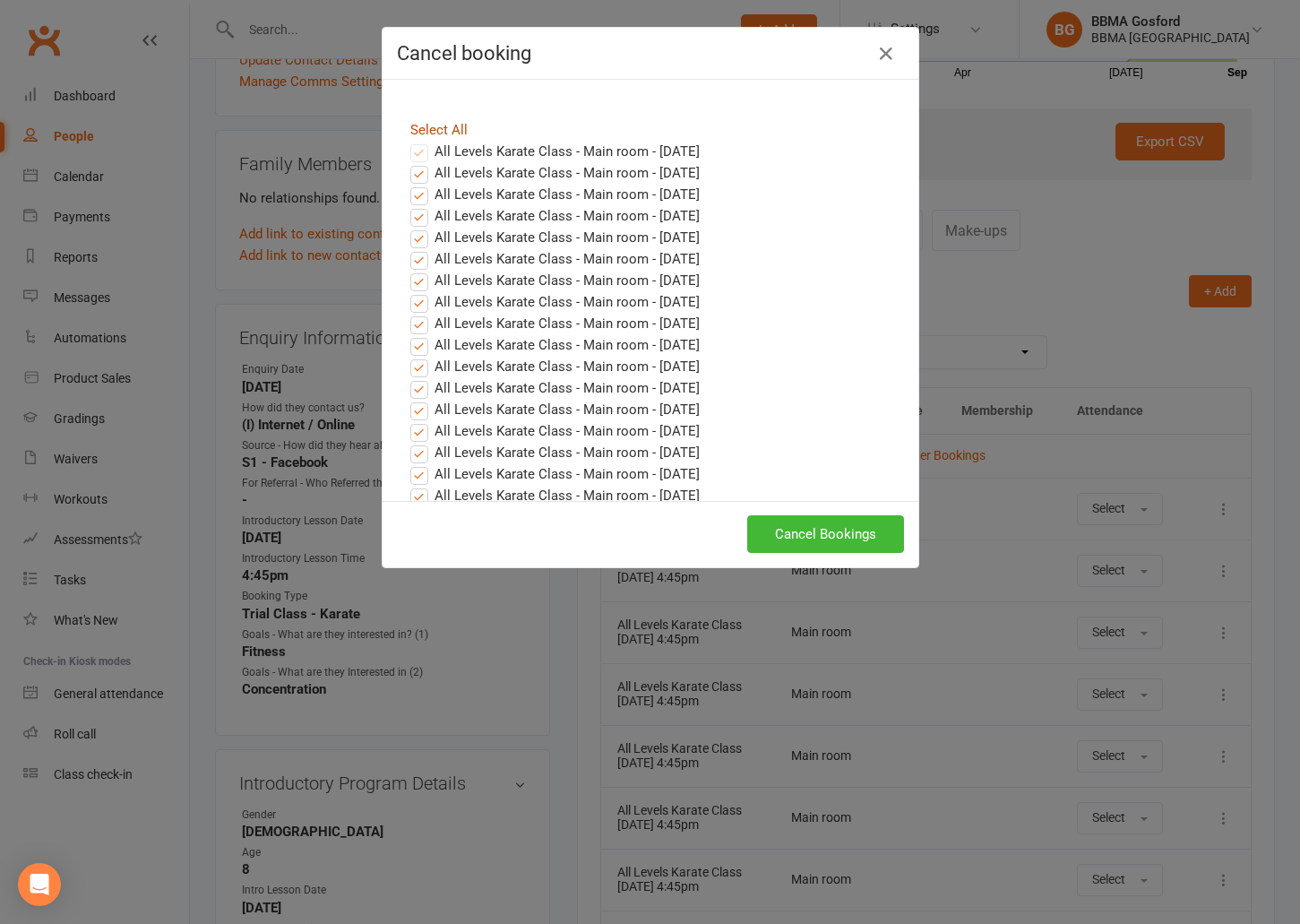
checkbox input "true"
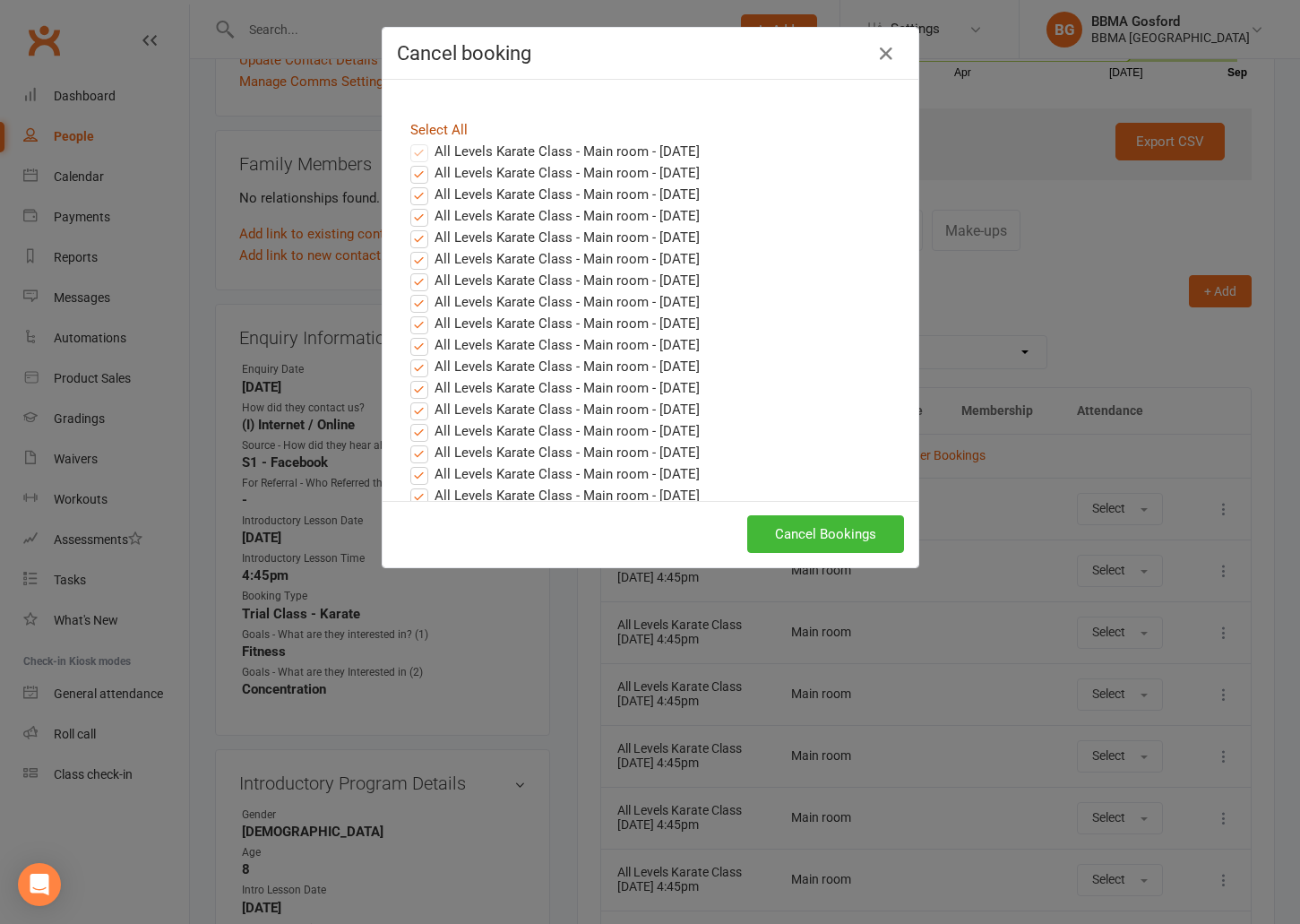
checkbox input "true"
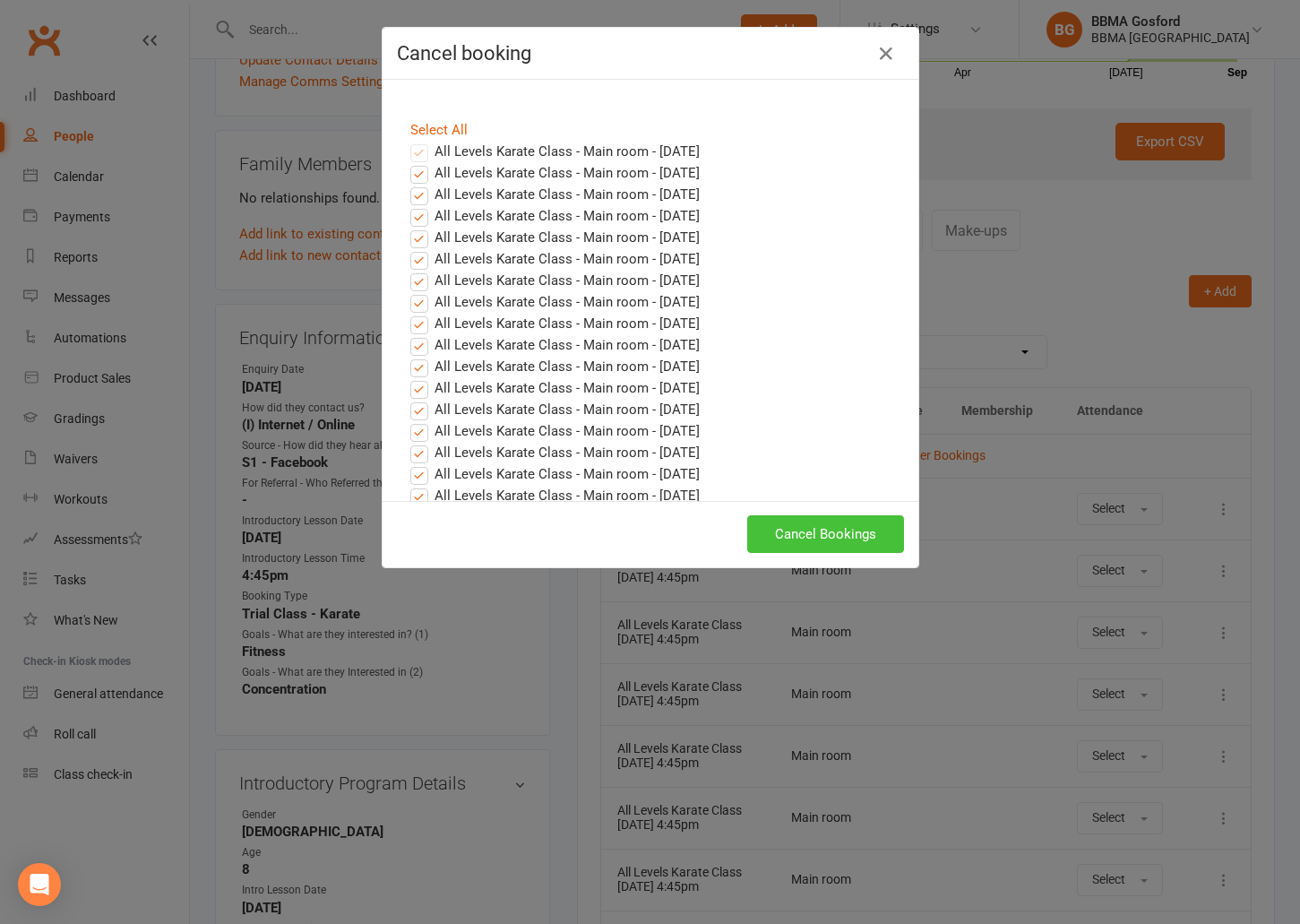
click at [841, 529] on button "Cancel Bookings" at bounding box center [826, 533] width 157 height 37
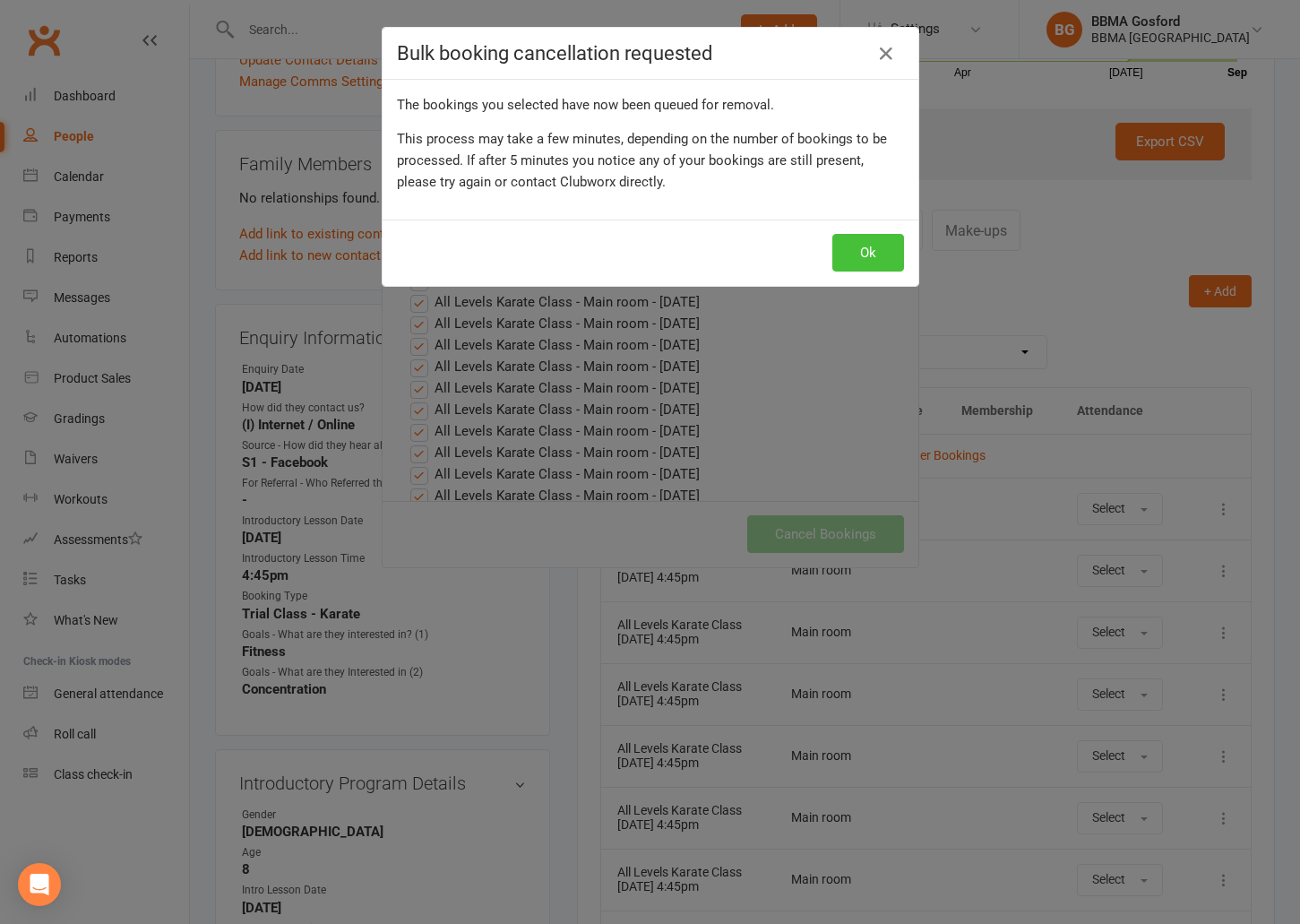
click at [852, 255] on button "Ok" at bounding box center [868, 252] width 72 height 37
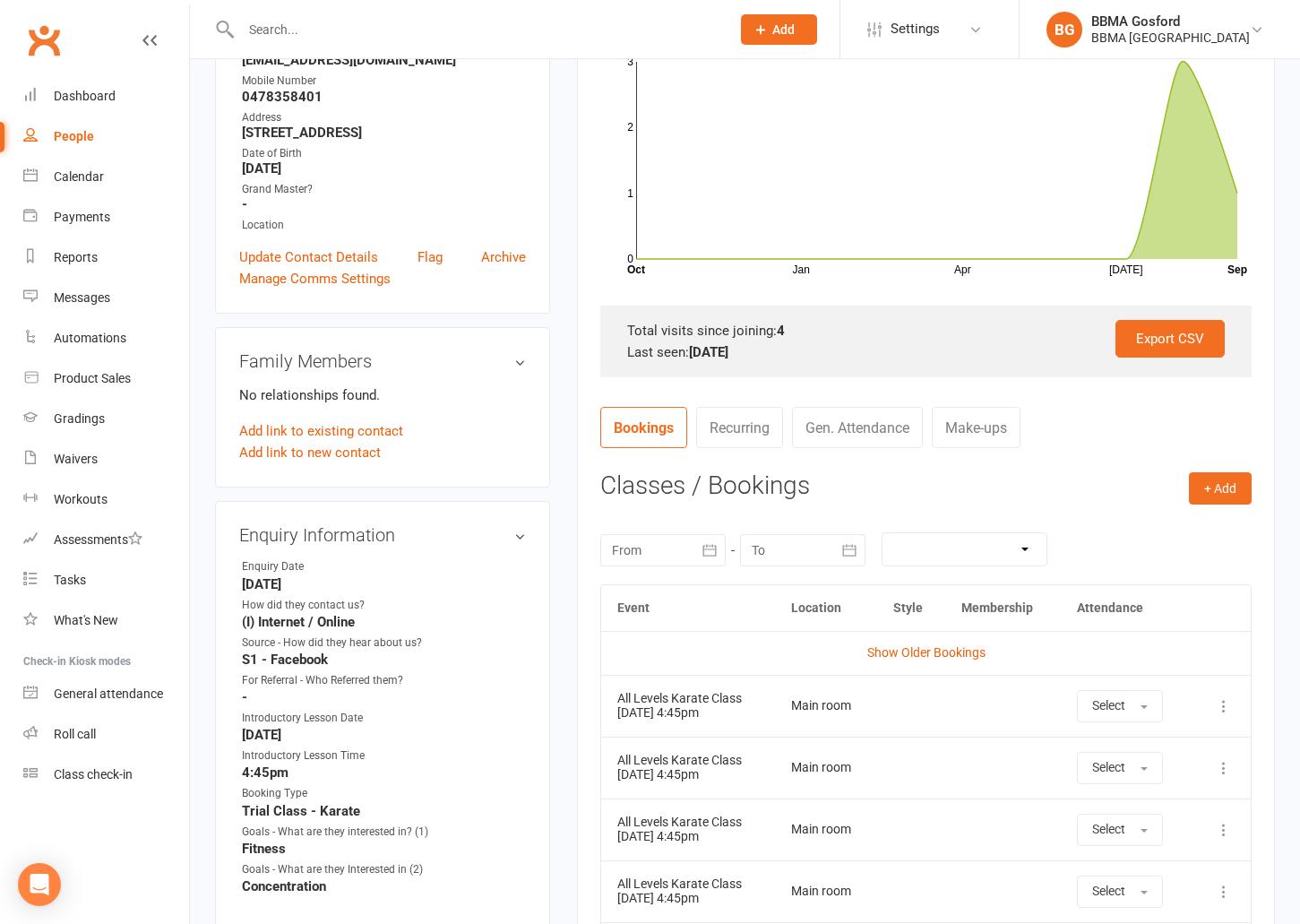
scroll to position [0, 0]
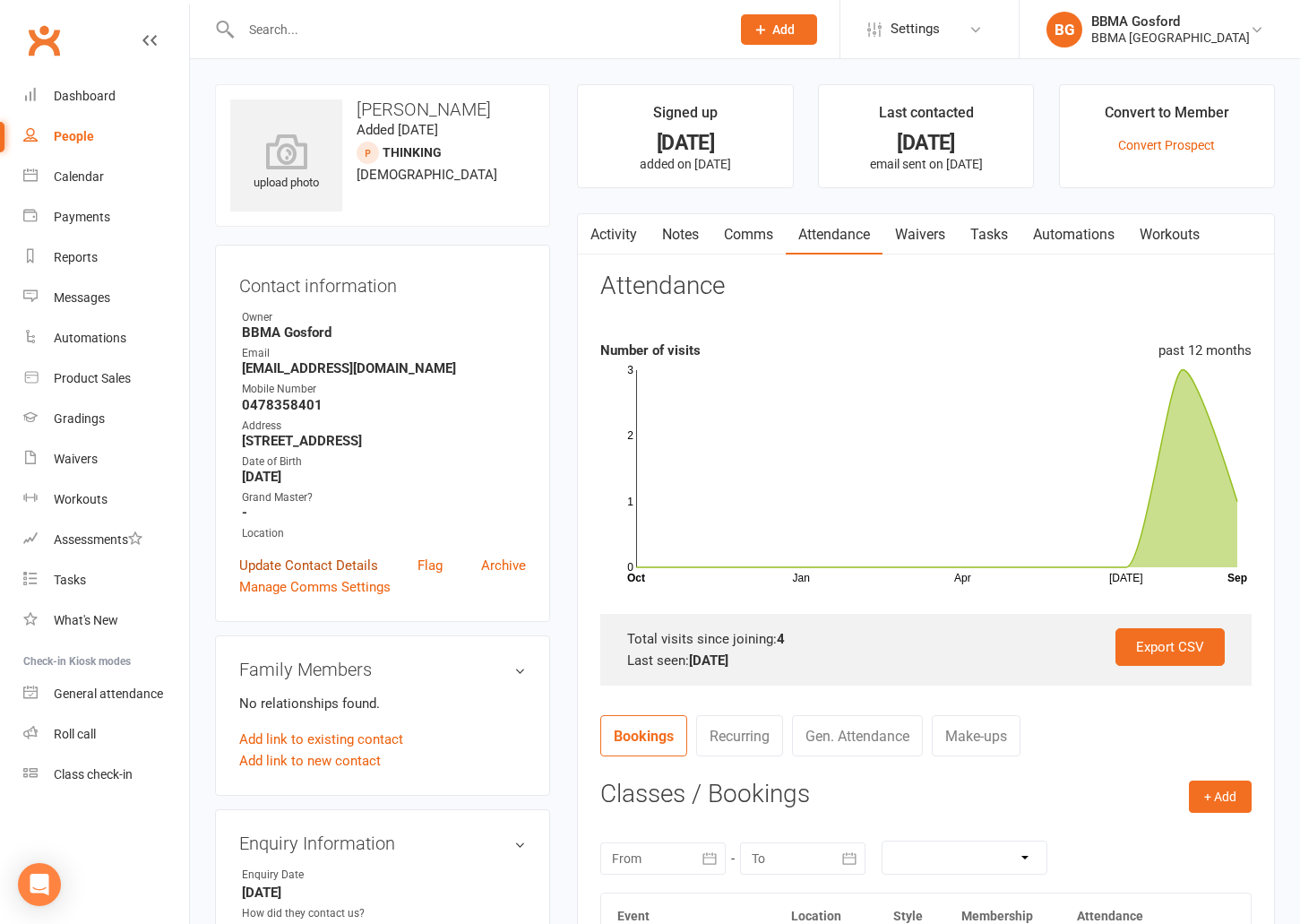
click at [312, 563] on link "Update Contact Details" at bounding box center [308, 565] width 139 height 21
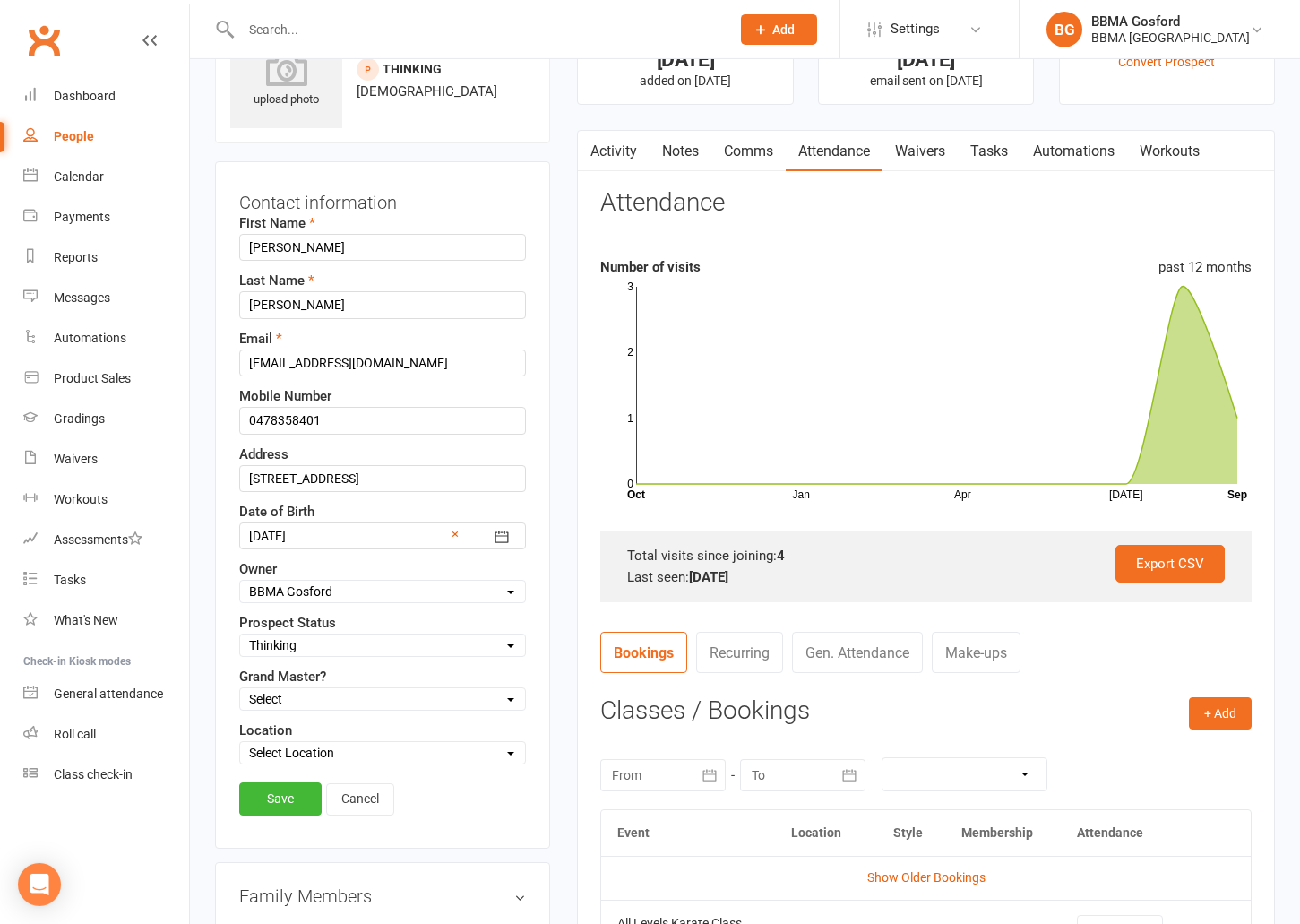
scroll to position [84, 0]
select select "Not Ready"
click option "Not Ready" at bounding box center [0, 0] width 0 height 0
click at [279, 795] on link "Save" at bounding box center [280, 797] width 82 height 33
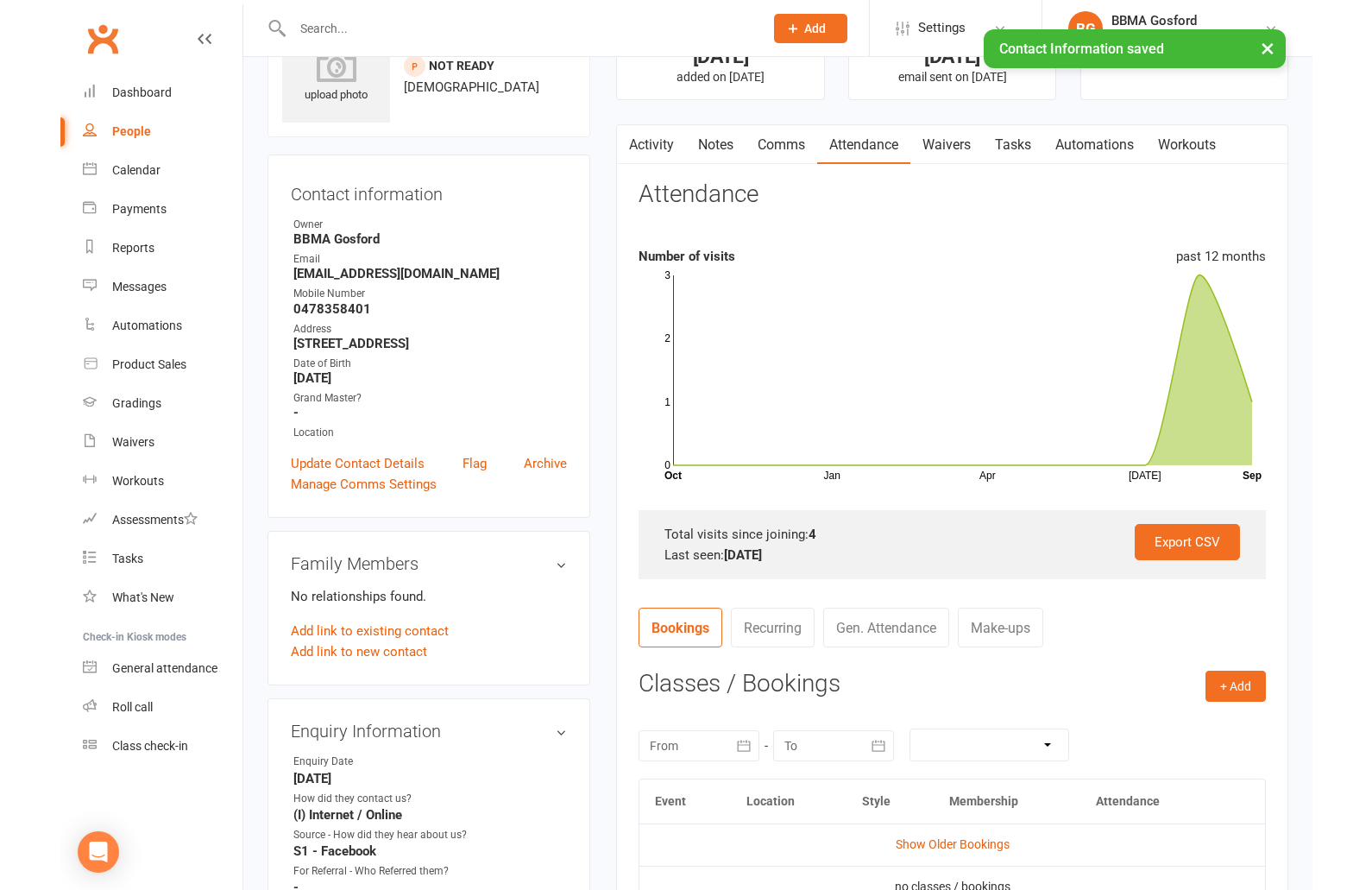
scroll to position [0, 0]
